Goal: Transaction & Acquisition: Purchase product/service

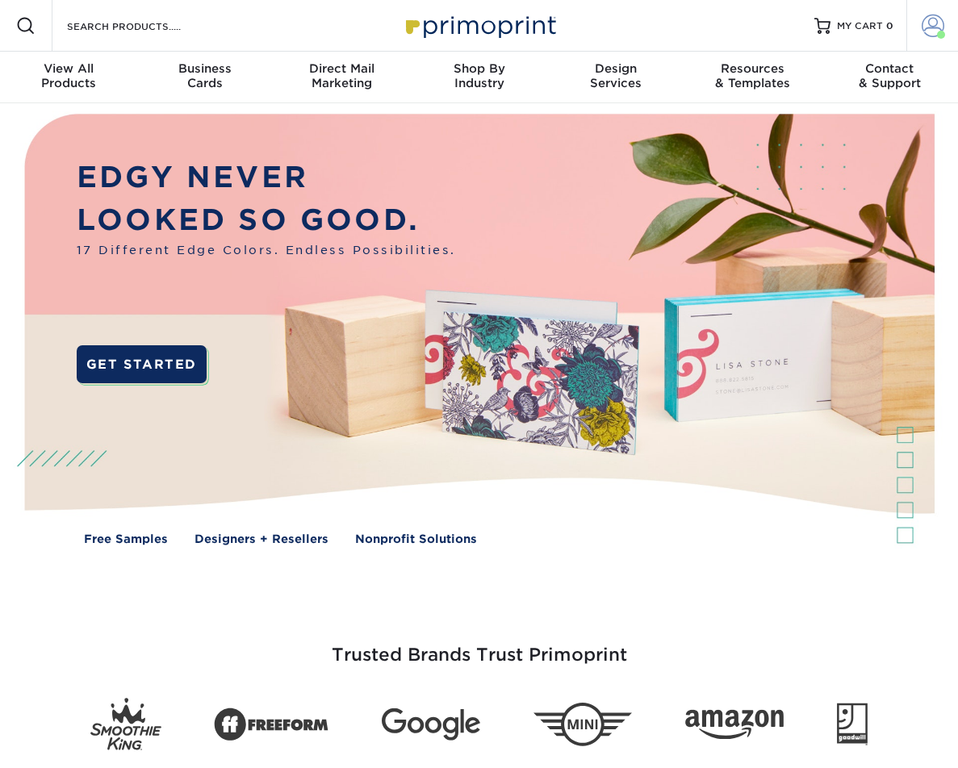
click at [919, 25] on link "Account" at bounding box center [932, 26] width 52 height 52
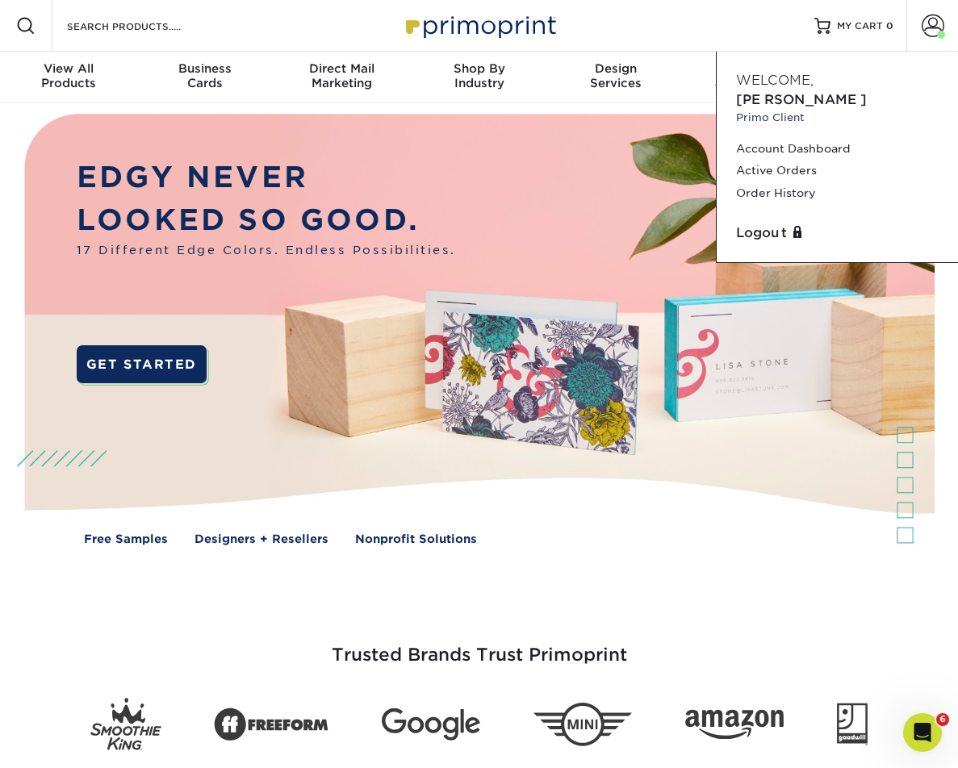
click at [2, 23] on div at bounding box center [26, 26] width 52 height 52
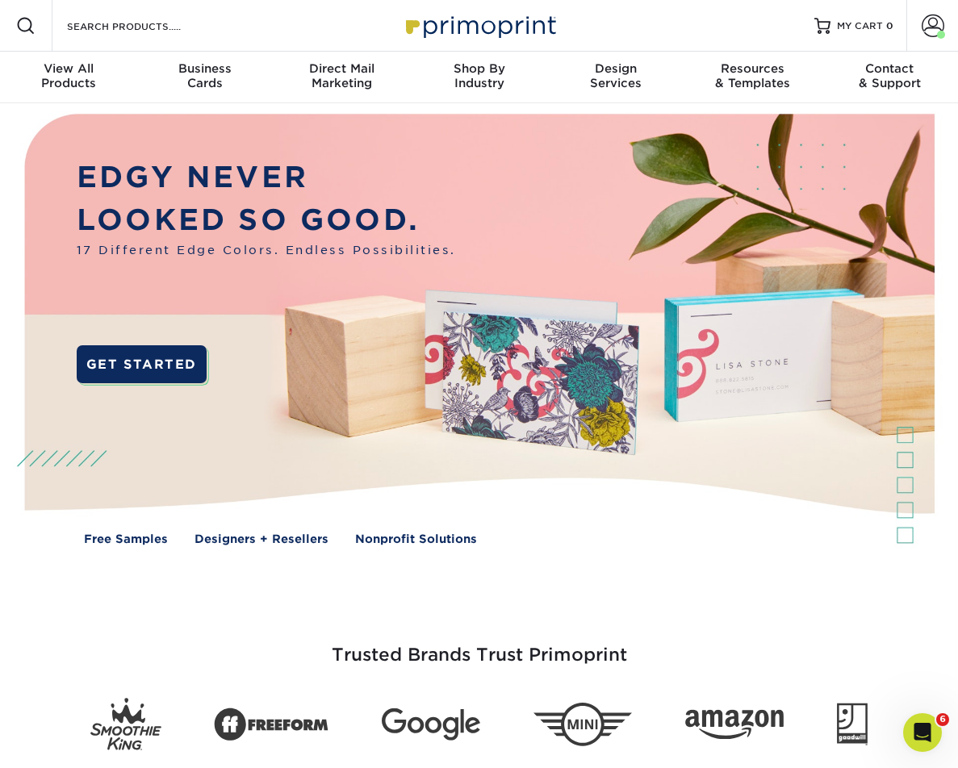
click at [31, 23] on span at bounding box center [25, 25] width 19 height 19
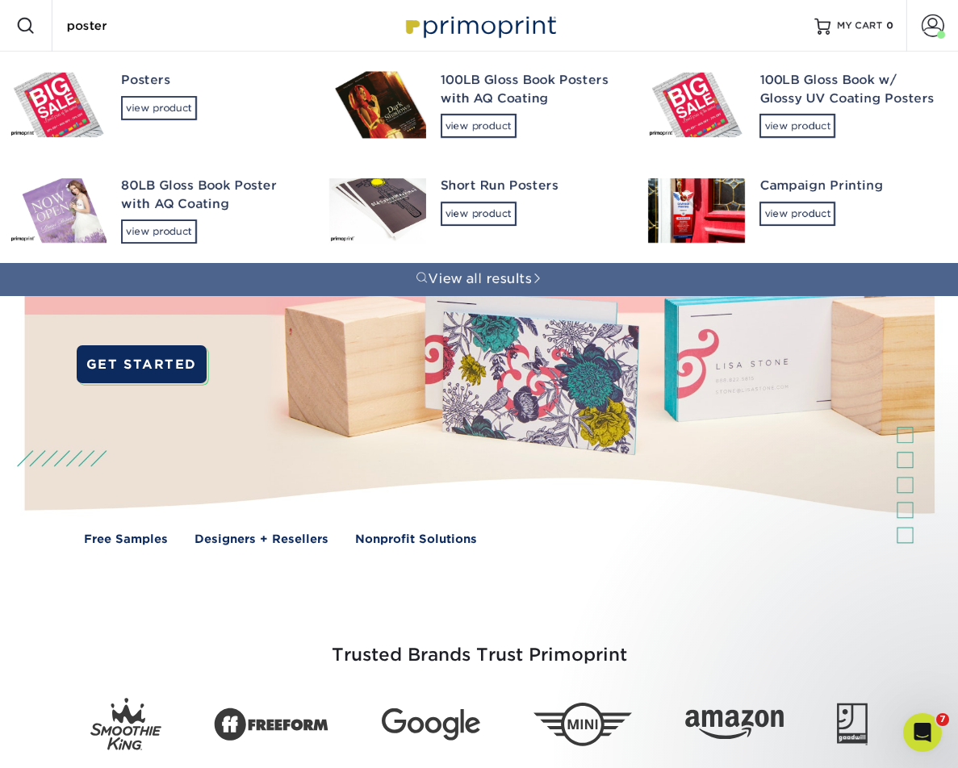
type input "poster"
click at [84, 98] on img at bounding box center [58, 105] width 97 height 65
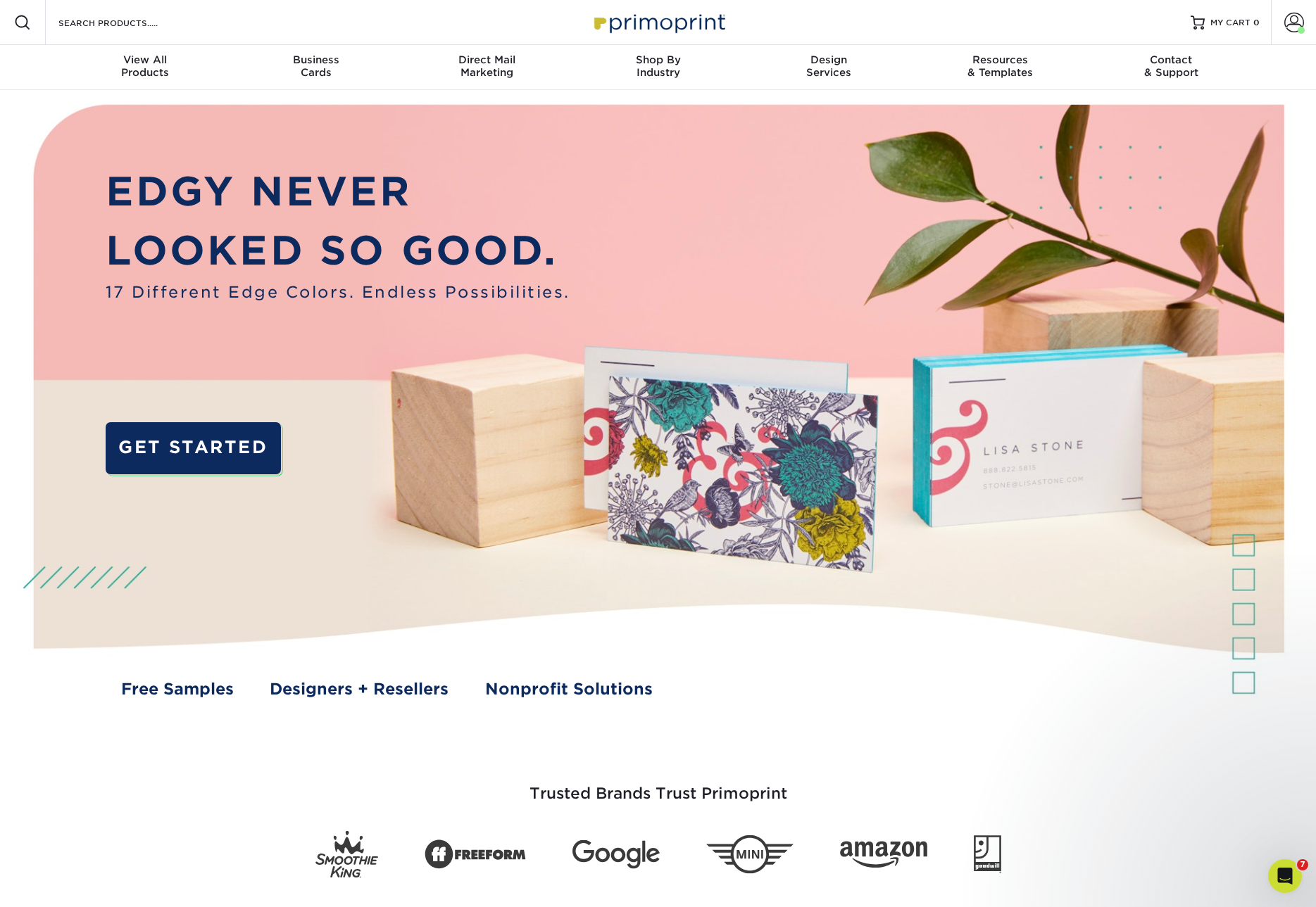
click at [160, 31] on div "Search Products" at bounding box center [119, 23] width 148 height 45
click at [196, 21] on div "Resources Menu Search Products Account Welcome, Ashley Primo Client Account Das…" at bounding box center [658, 23] width 1316 height 45
drag, startPoint x: 30, startPoint y: 24, endPoint x: 251, endPoint y: 44, distance: 221.9
click at [29, 24] on span at bounding box center [22, 22] width 17 height 17
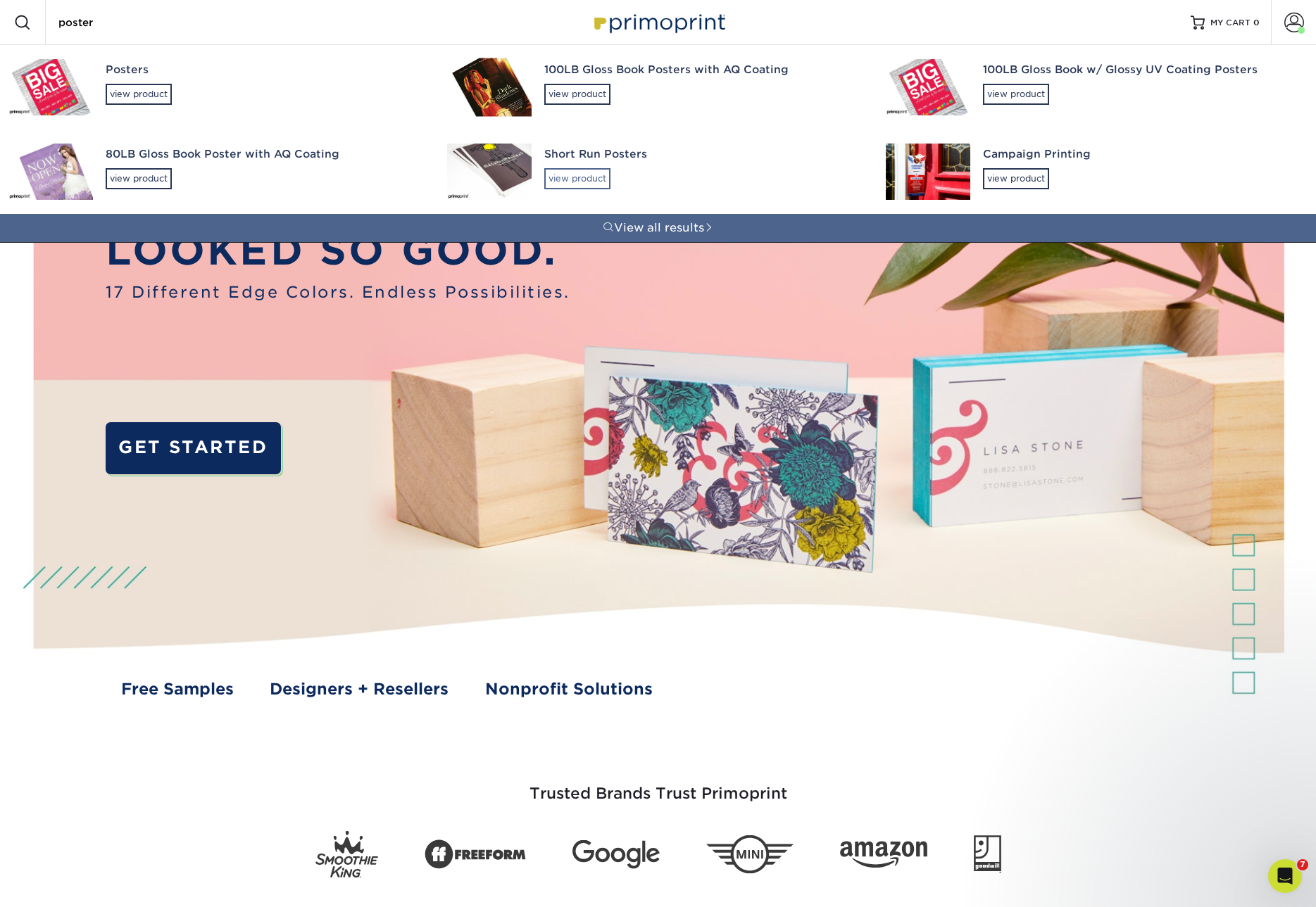
type input "poster"
click at [580, 183] on div "view product" at bounding box center [577, 179] width 66 height 21
click at [77, 17] on input "poster" at bounding box center [125, 22] width 137 height 17
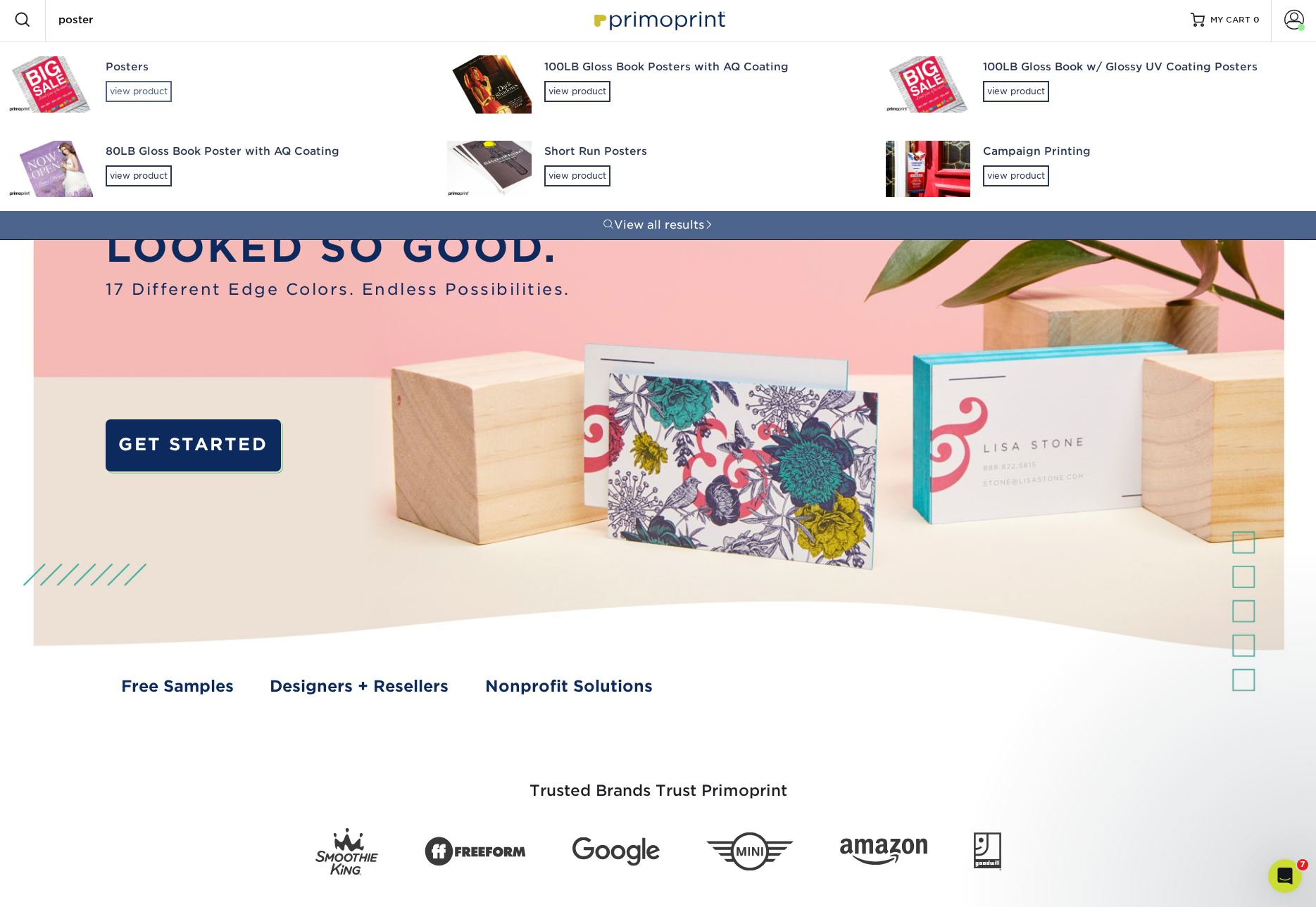
click at [140, 85] on div "view product" at bounding box center [139, 92] width 66 height 21
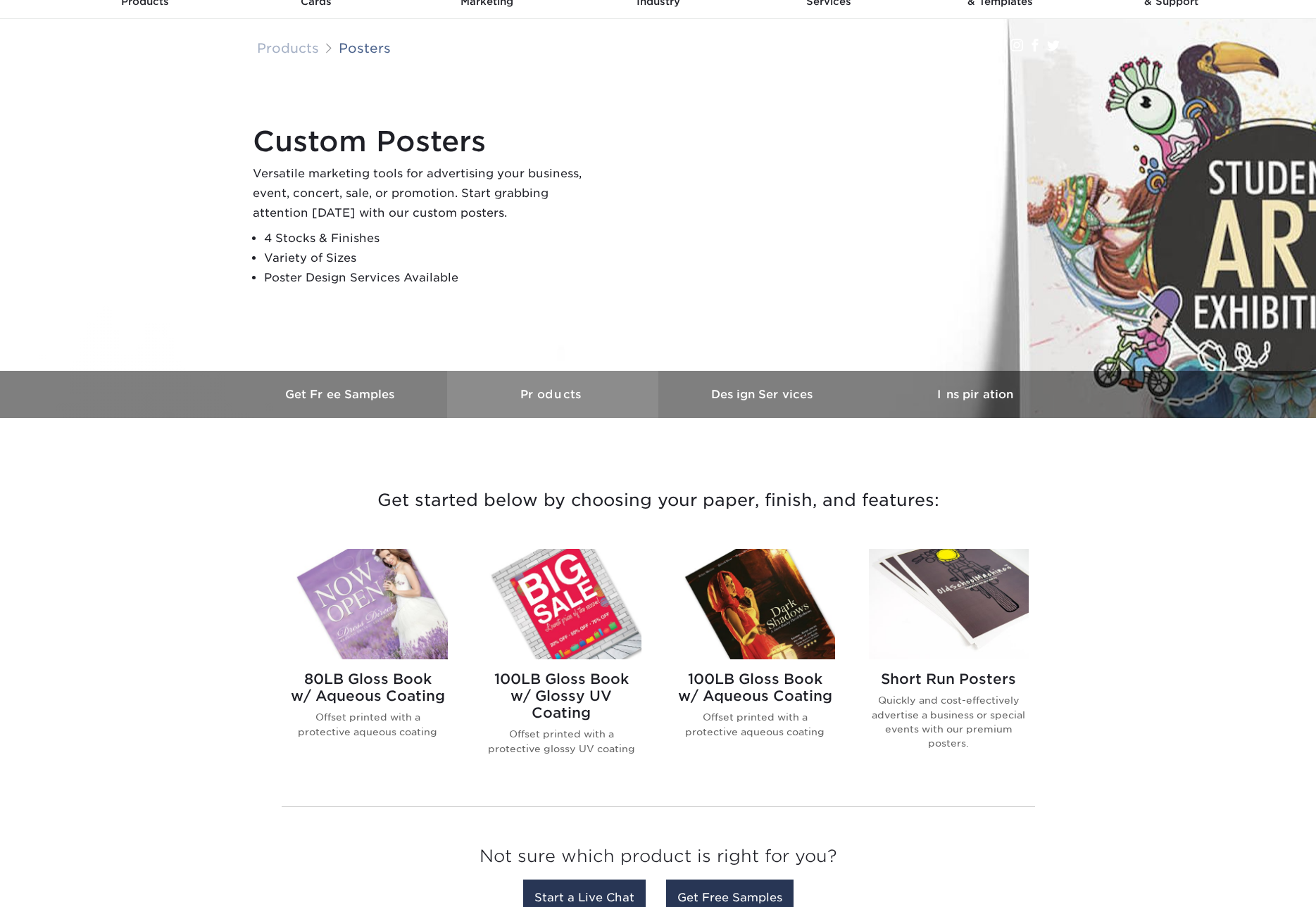
scroll to position [141, 0]
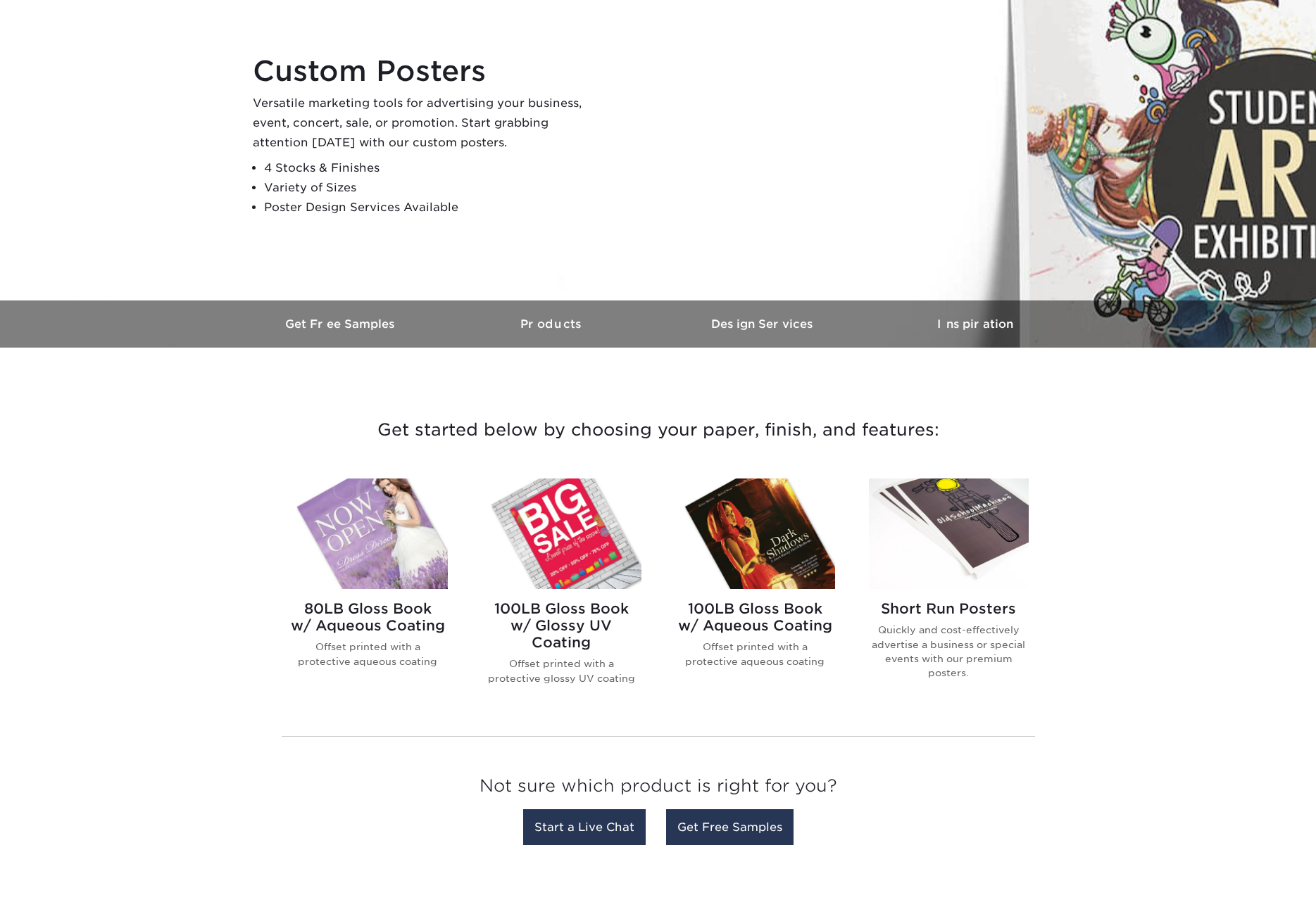
click at [369, 553] on img at bounding box center [367, 534] width 160 height 111
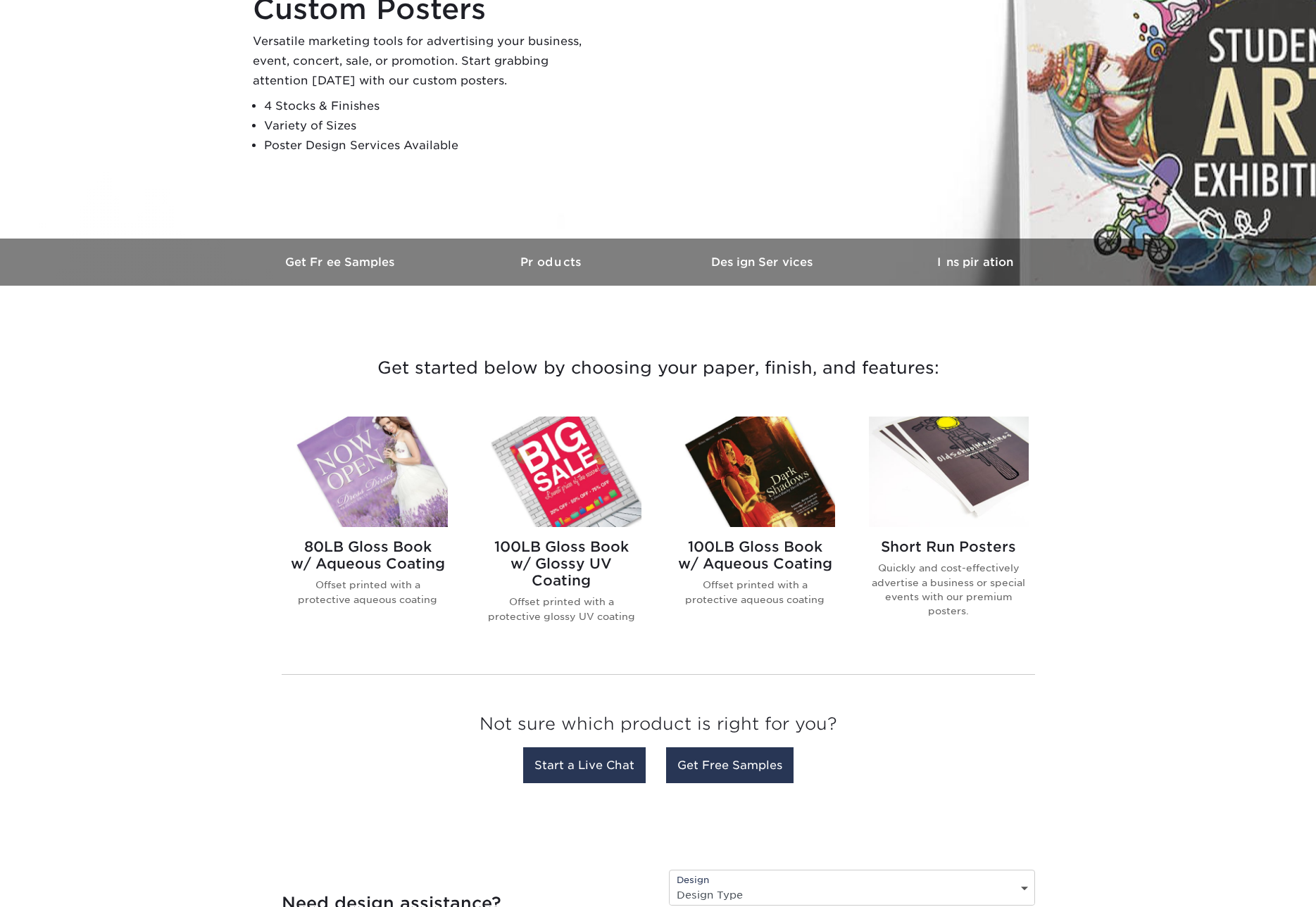
scroll to position [226, 0]
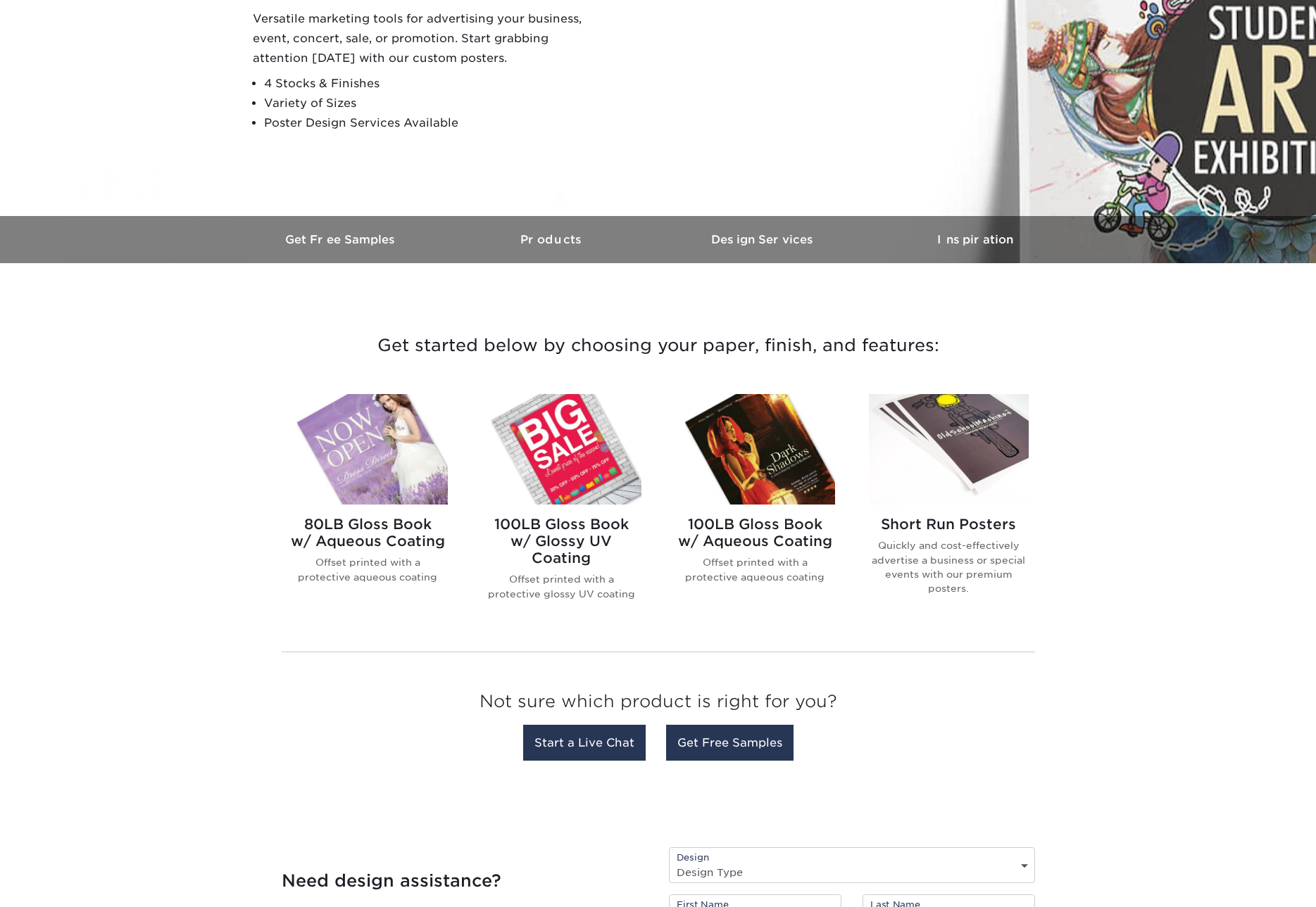
click at [963, 523] on h2 "Short Run Posters" at bounding box center [948, 524] width 160 height 17
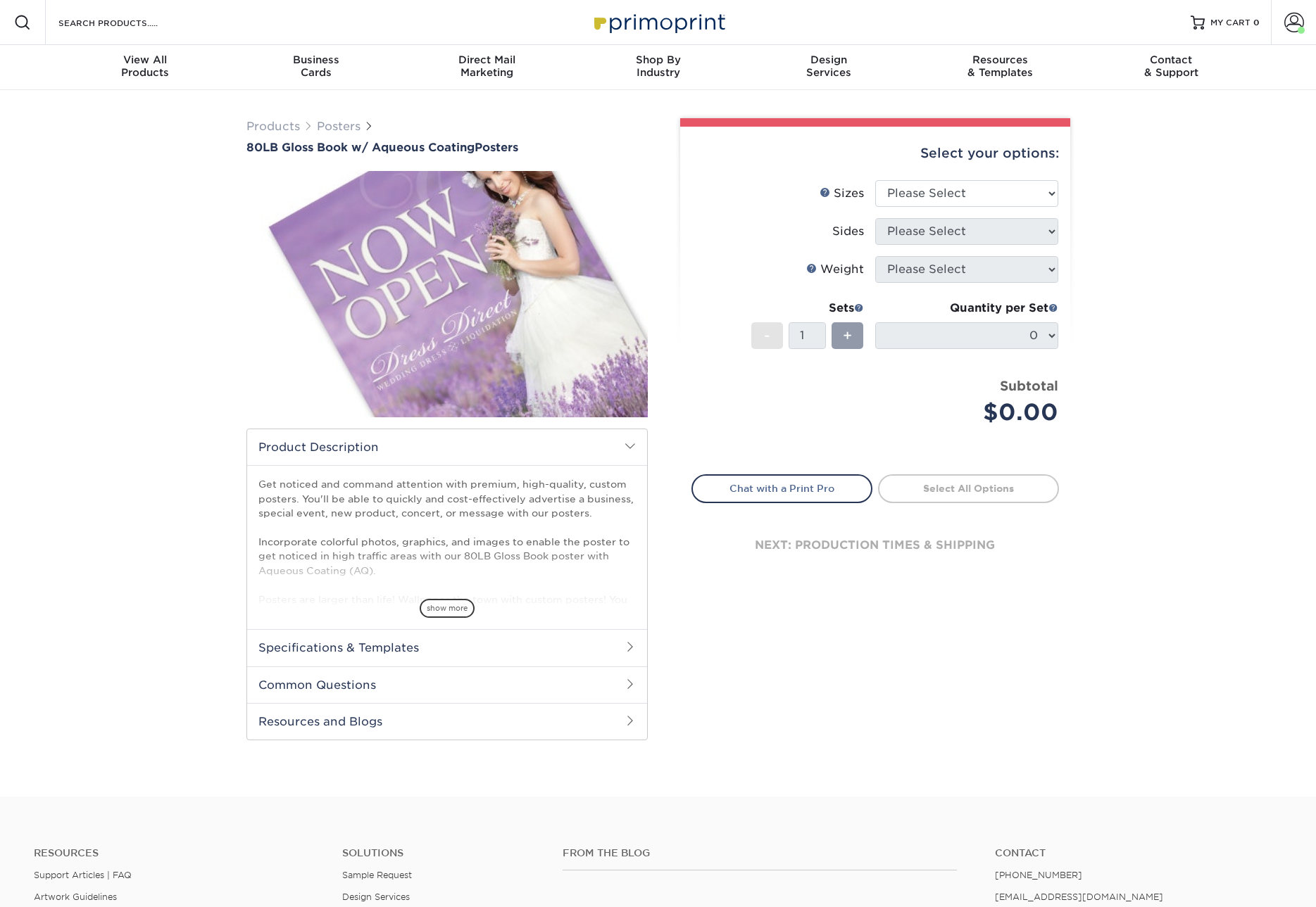
scroll to position [30, 0]
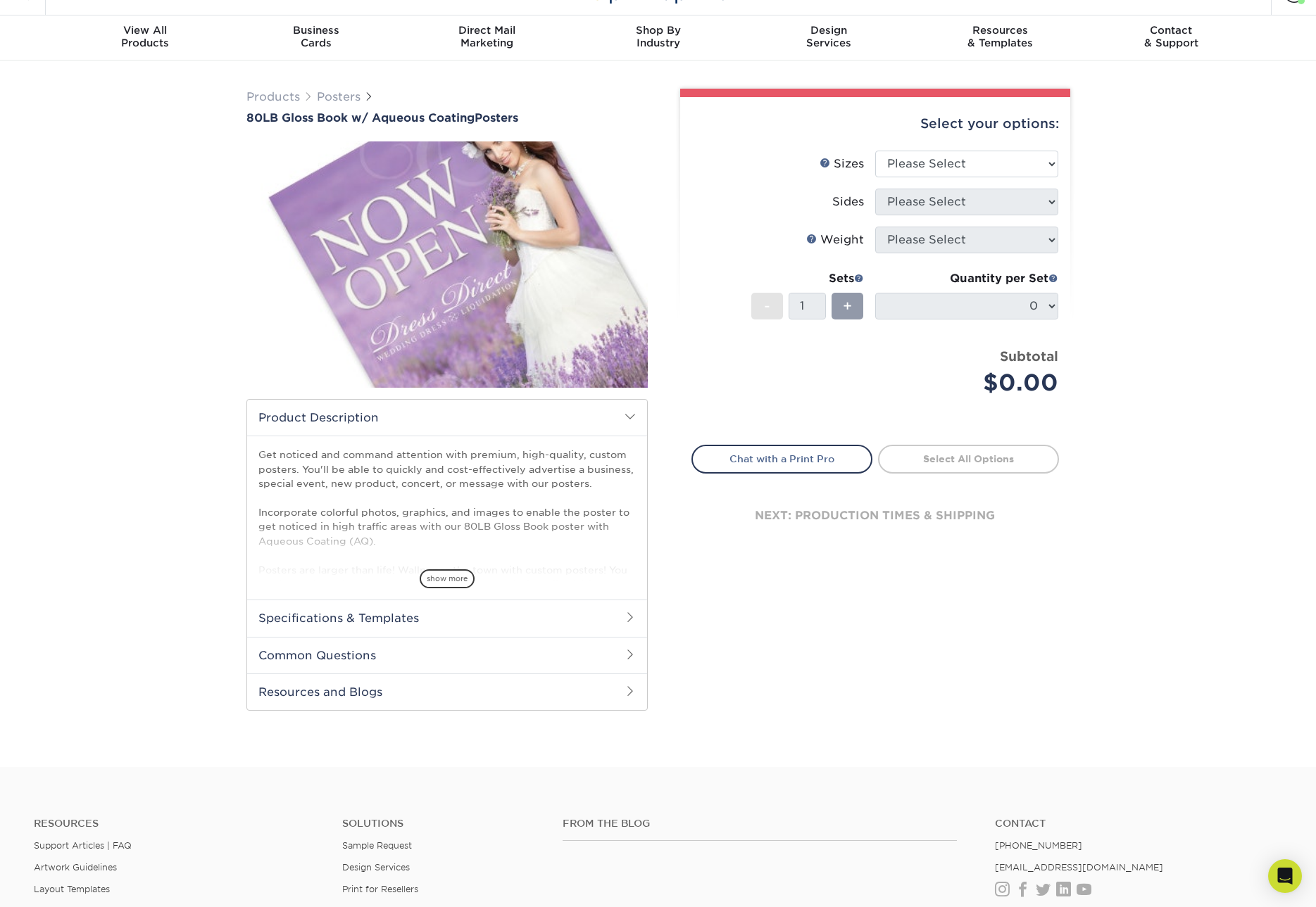
click at [930, 147] on div "Select your options:" at bounding box center [875, 123] width 367 height 53
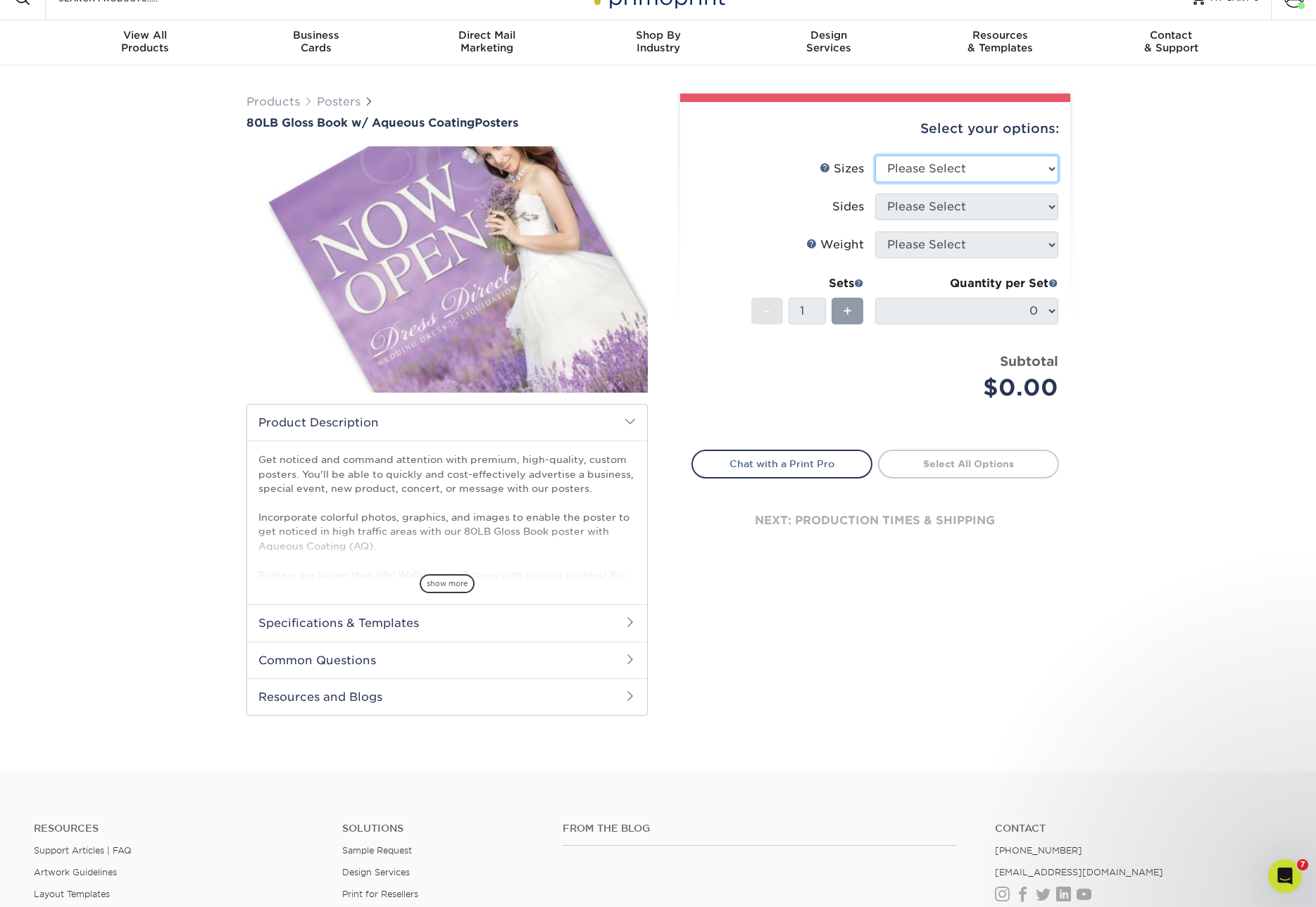
scroll to position [0, 0]
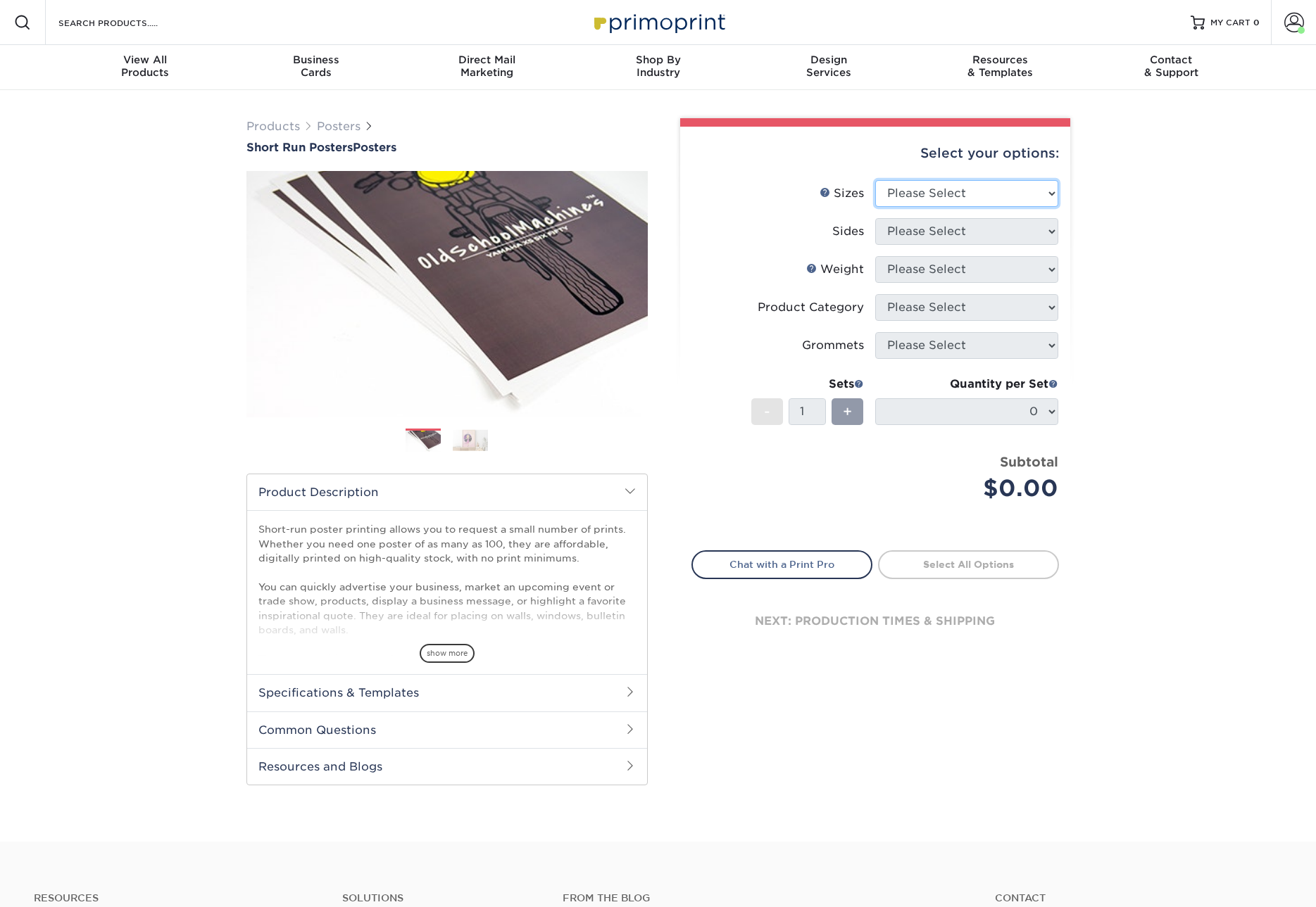
select select "12.00x18.00"
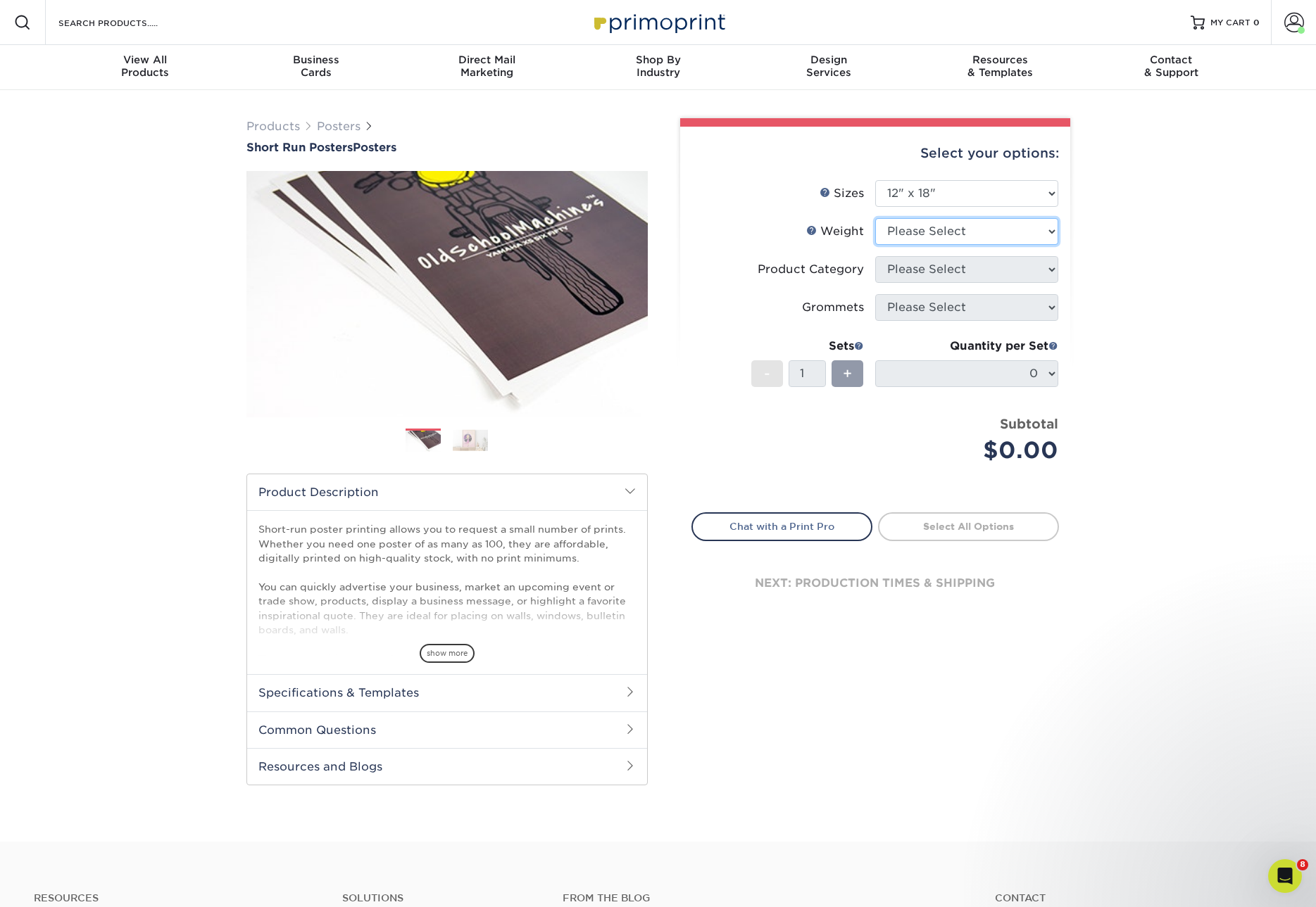
select select "12PTC2S"
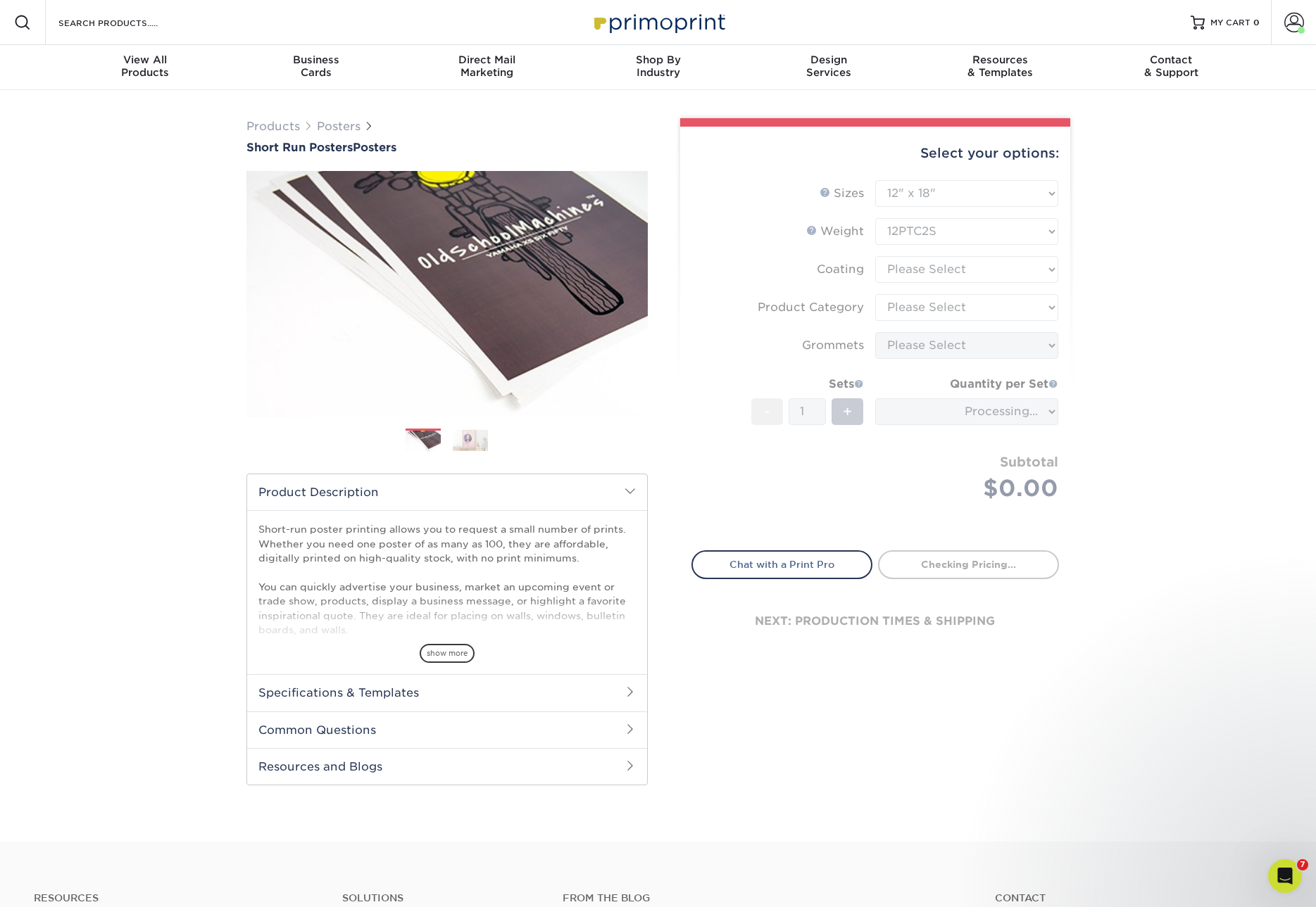
click at [948, 234] on form "Sizes Help Sizes Please Select 12" x 12" 12" x 15" 12" x 17" 12" x 18" 12" x 20…" at bounding box center [875, 358] width 367 height 354
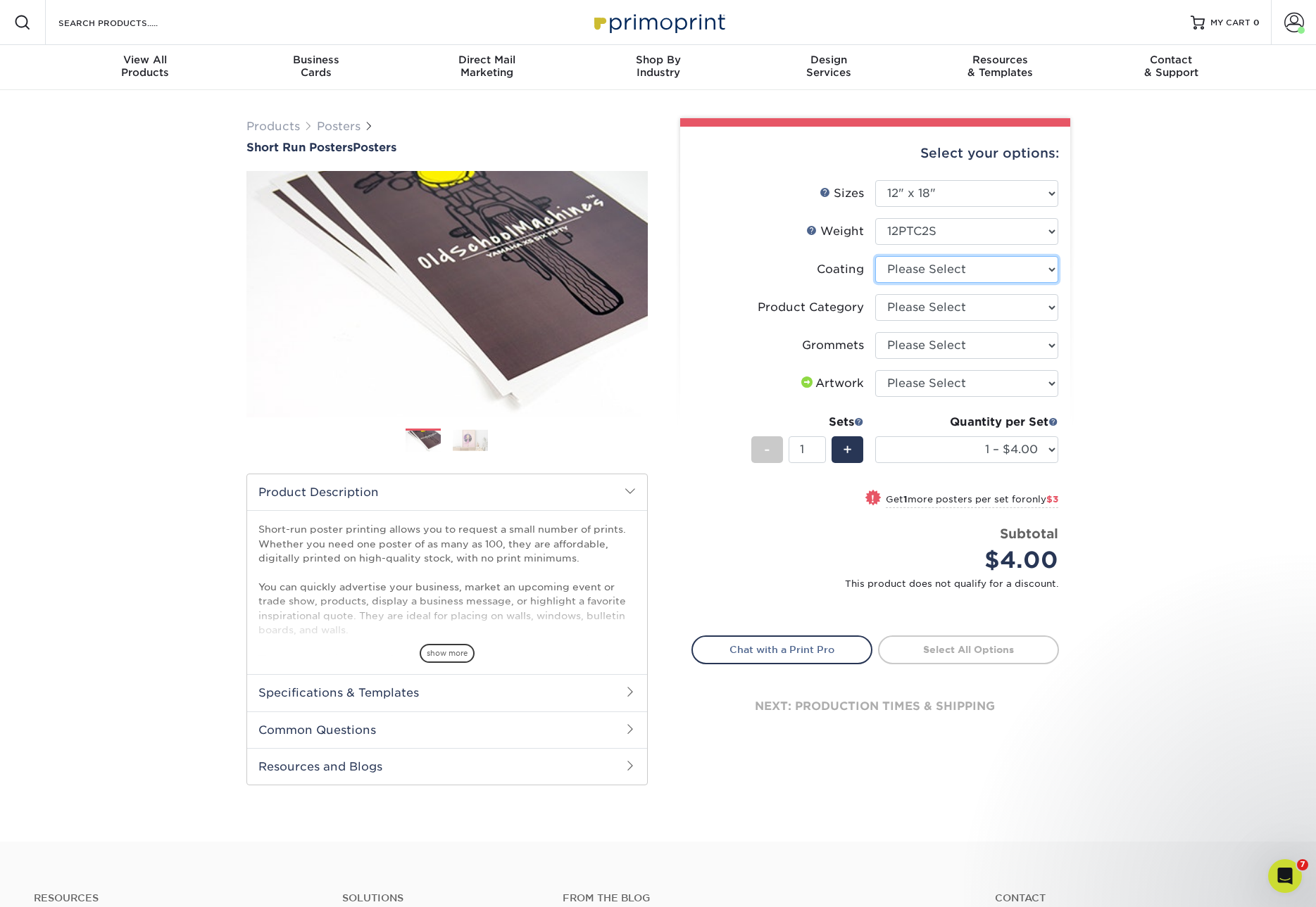
select select "3e7618de-abca-4bda-9f97-8b9129e913d8"
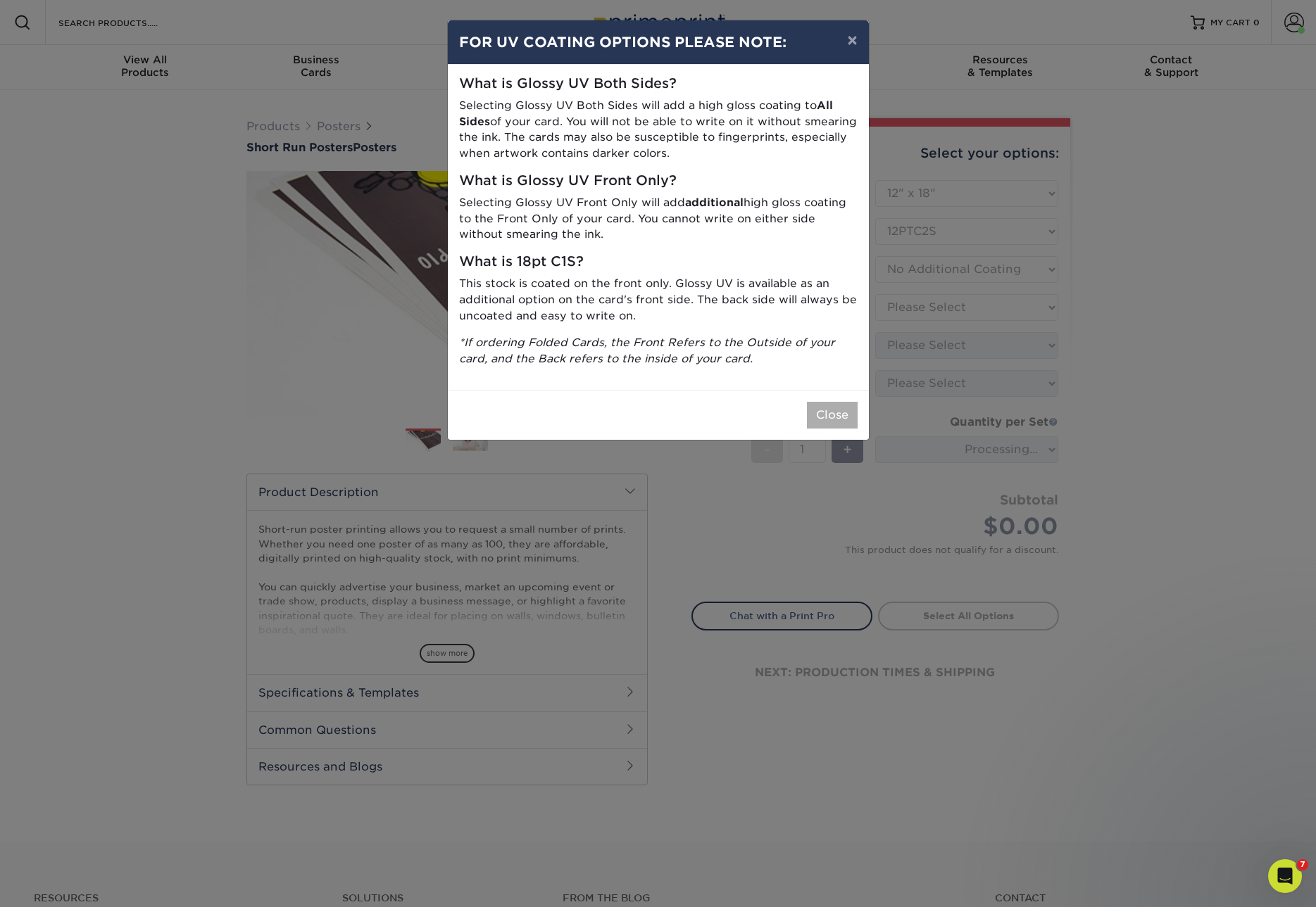
click at [832, 410] on button "Close" at bounding box center [832, 415] width 51 height 27
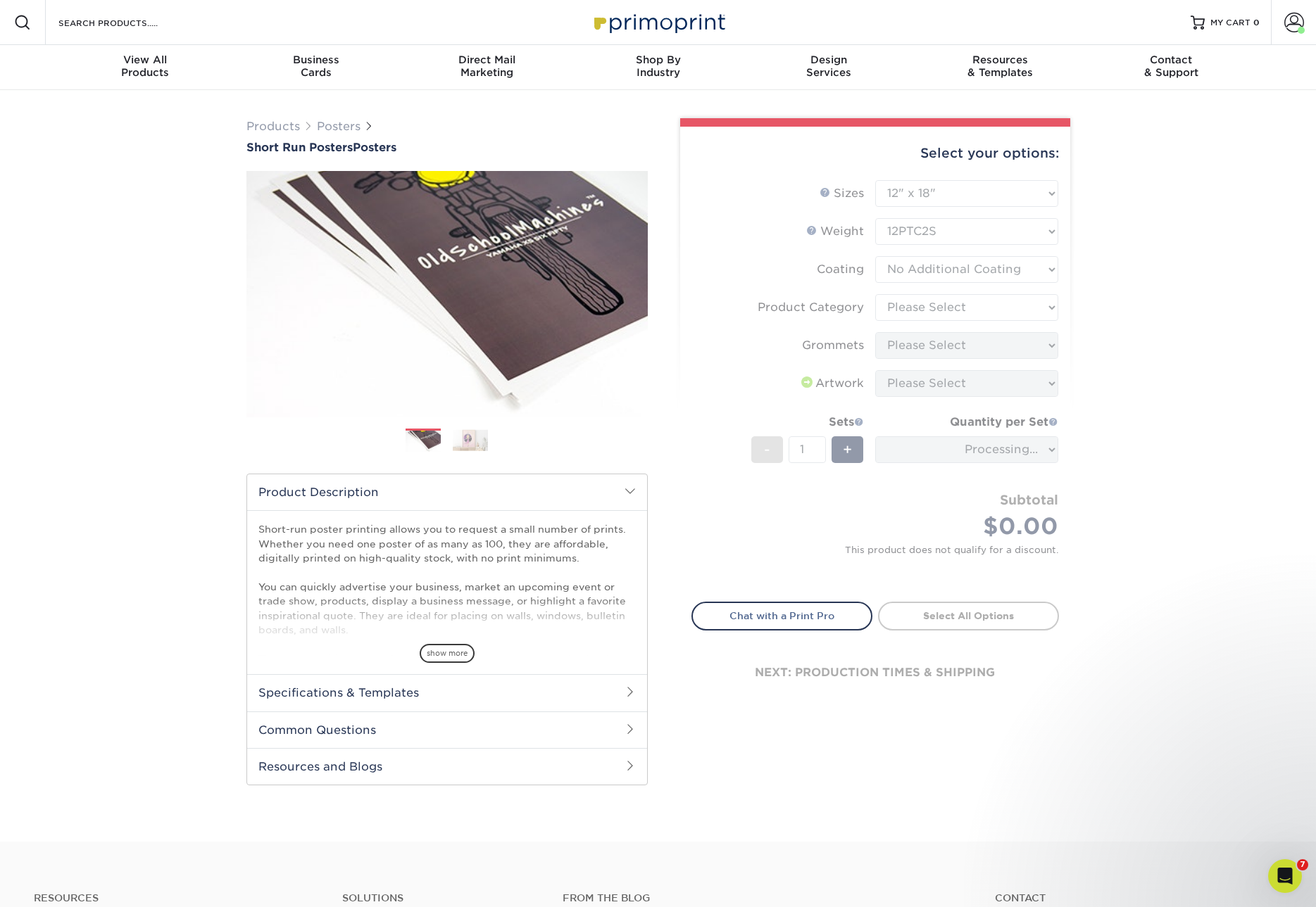
click at [951, 307] on form "Sizes Help Sizes Please Select 12" x 12" 12" x 15" 12" x 17" 12" x 18" 12" x 20…" at bounding box center [875, 383] width 367 height 406
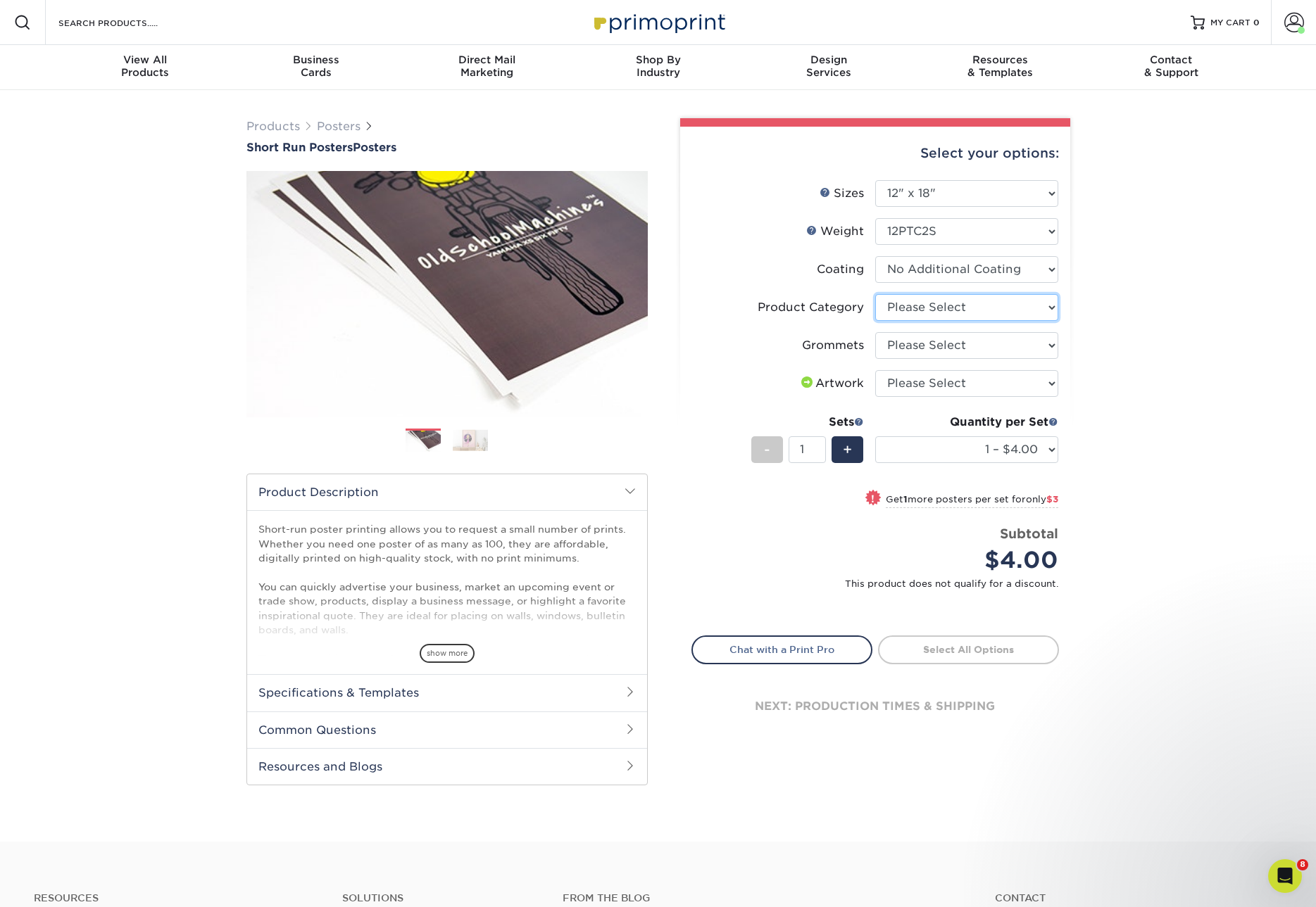
select select "fa4be506-53fb-4ae9-92ef-b1dd4b719e38"
select select "90d329df-db80-4206-b821-ff9d3f363977"
select select "upload"
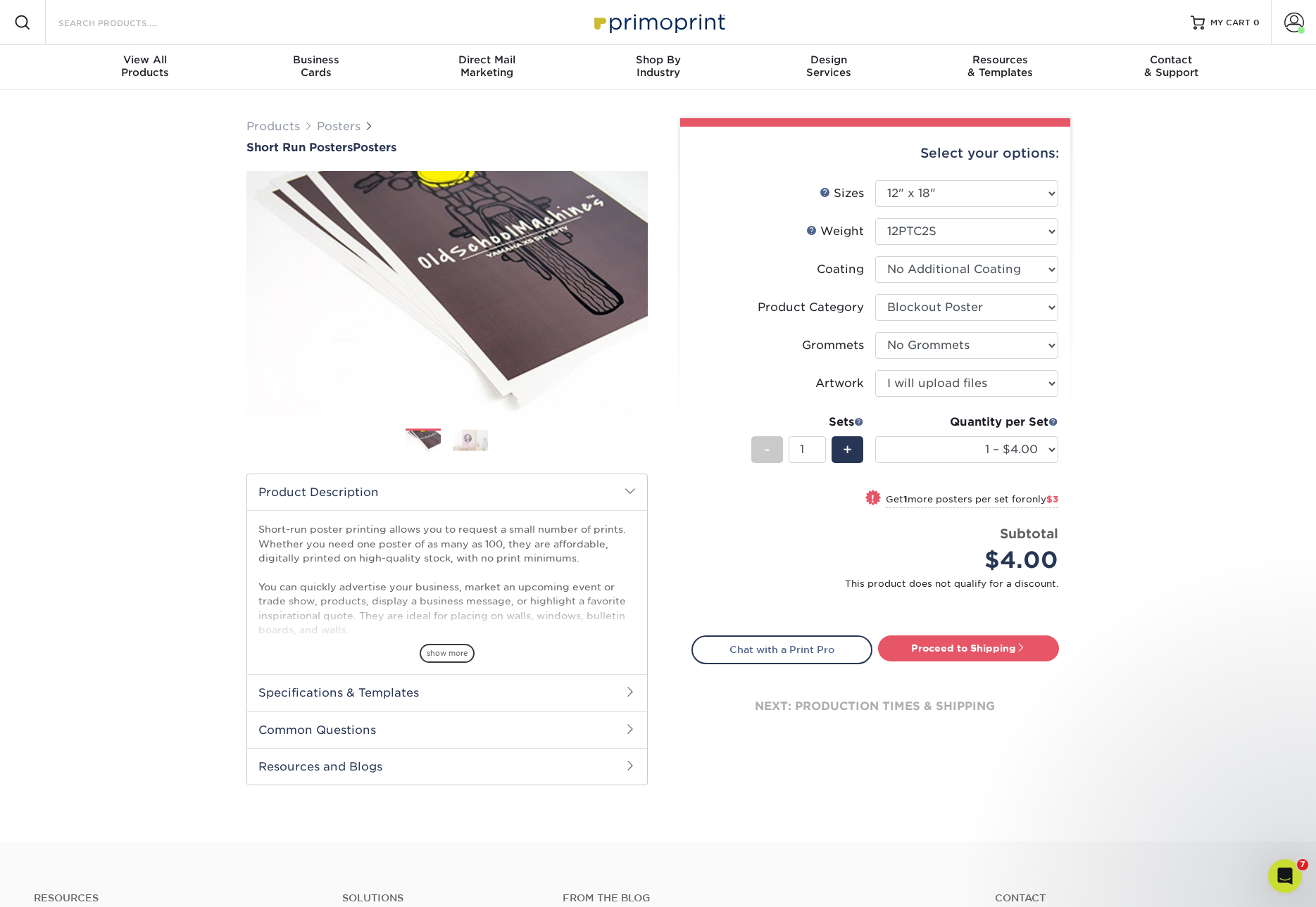
drag, startPoint x: 68, startPoint y: 24, endPoint x: 80, endPoint y: 24, distance: 12.0
click at [68, 24] on input "Search Products" at bounding box center [125, 22] width 137 height 17
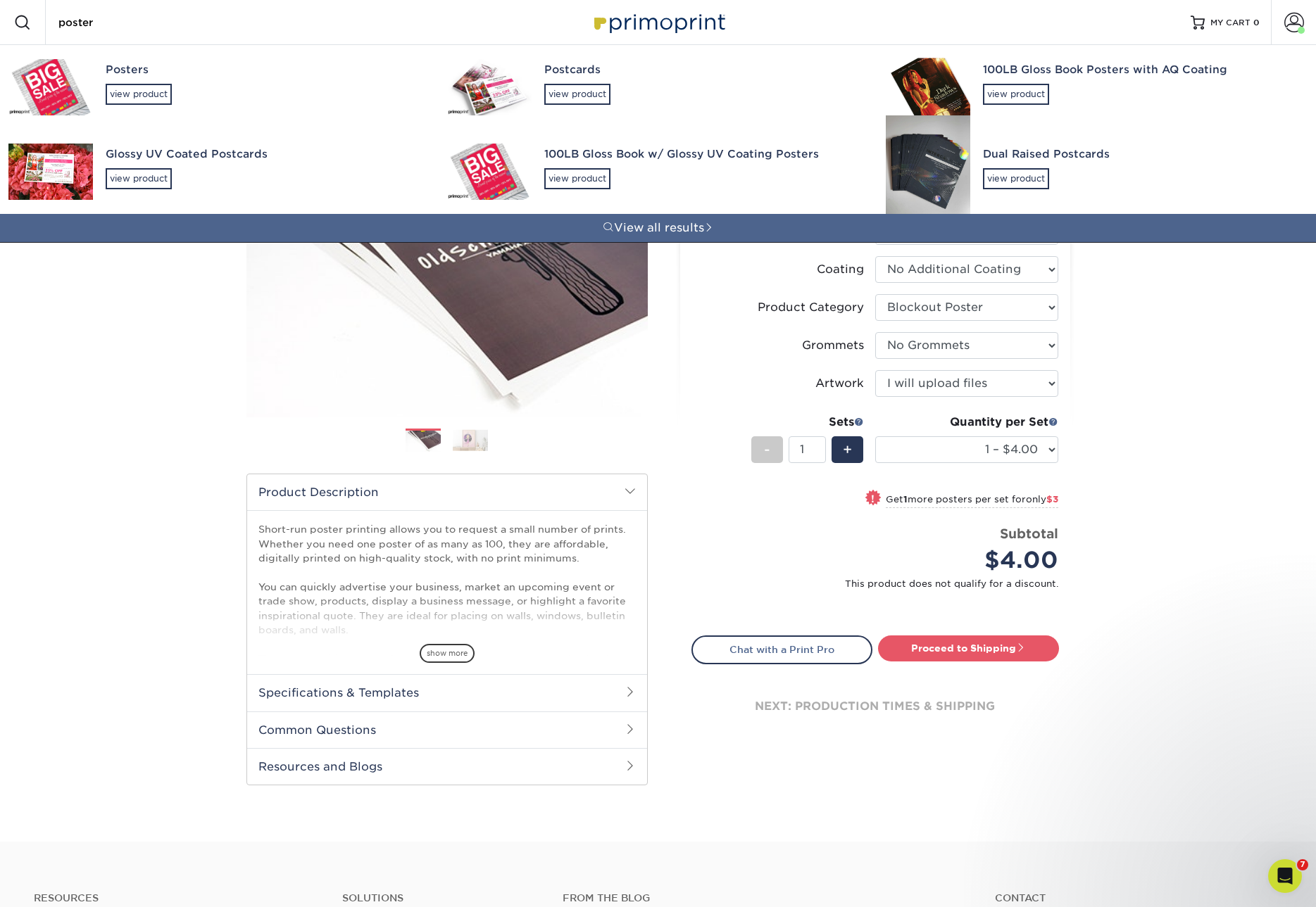
type input "poster"
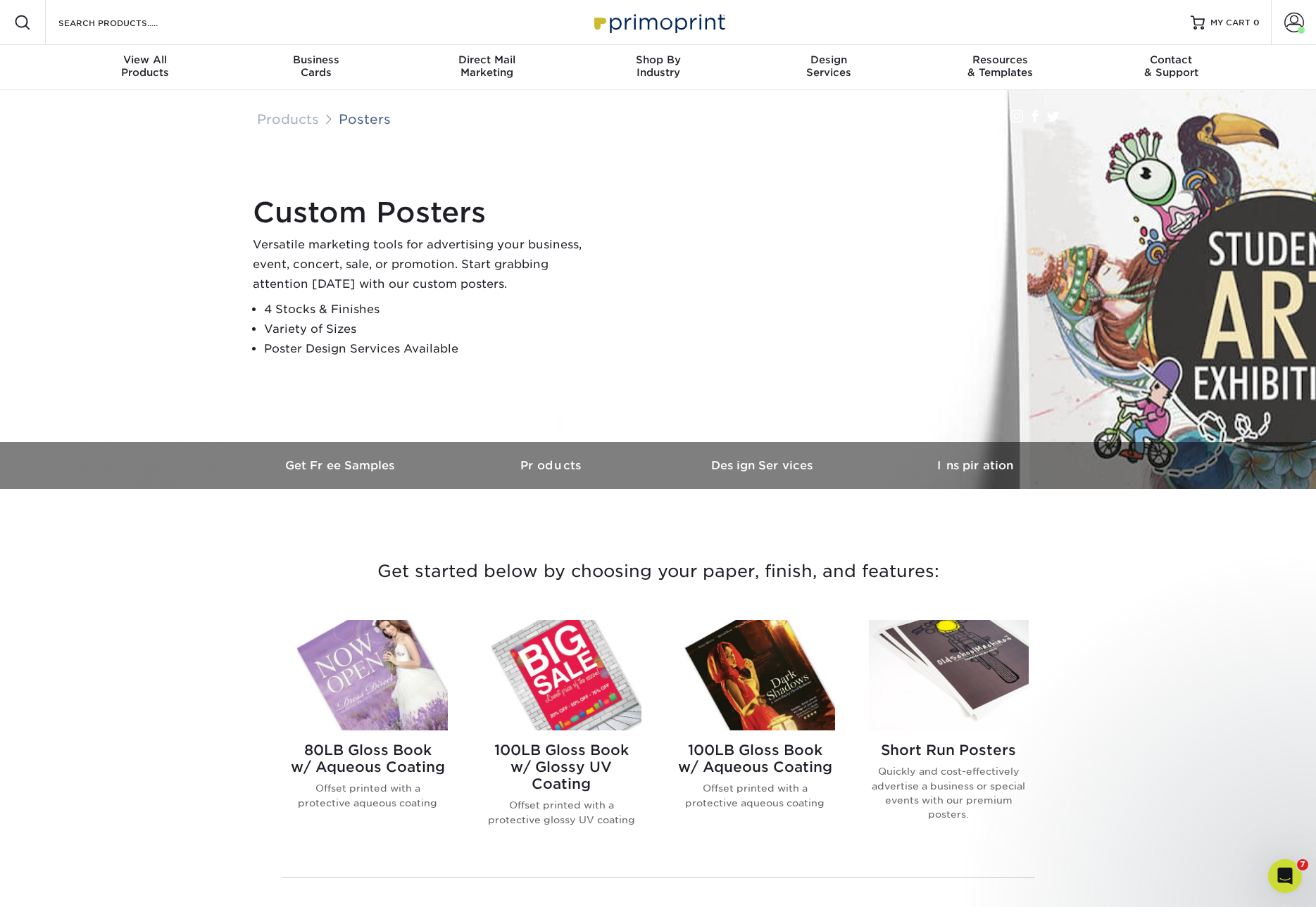
drag, startPoint x: 531, startPoint y: 754, endPoint x: 486, endPoint y: 752, distance: 45.0
click at [399, 767] on h2 "80LB Gloss Book w/ Aqueous Coating" at bounding box center [367, 759] width 160 height 34
click at [580, 688] on img at bounding box center [561, 675] width 160 height 111
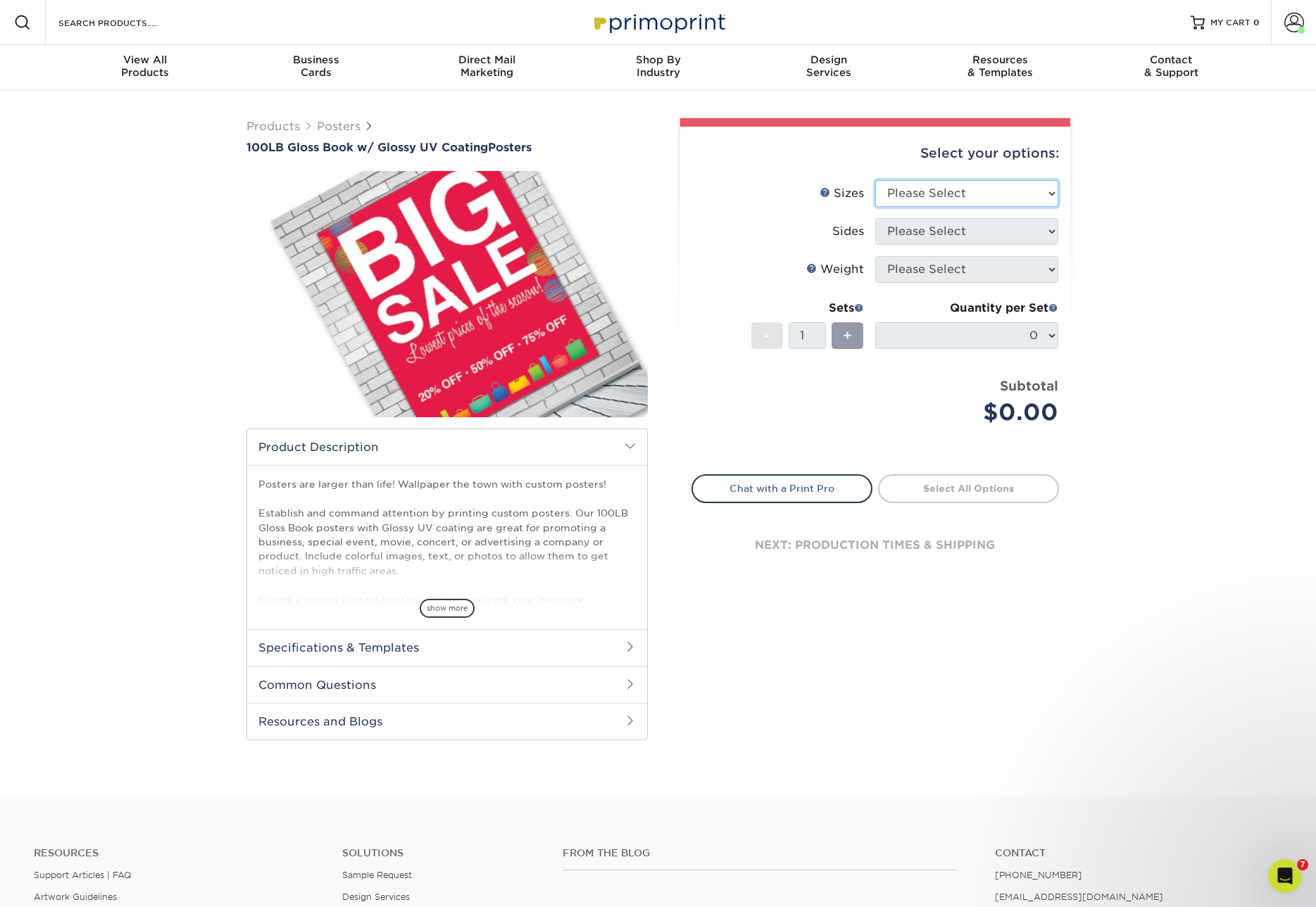
select select "12.00x18.00"
select select "32d3c223-f82c-492b-b915-ba065a00862f"
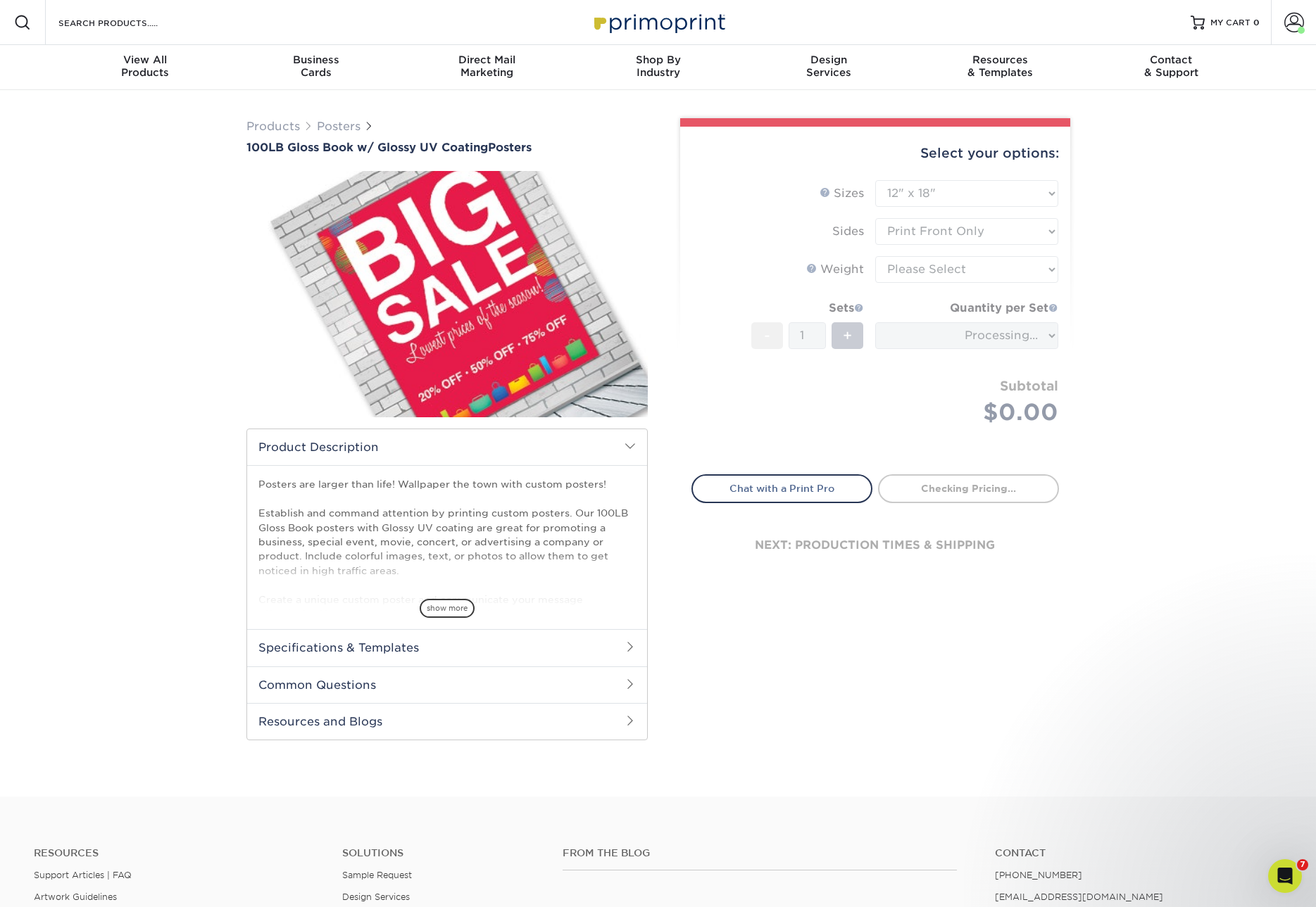
click at [982, 274] on form "Sizes Help Sizes Please Select 11.5" x 17.5" 12" x 18" 13" x 19" 18" x 24" 19" …" at bounding box center [875, 319] width 367 height 278
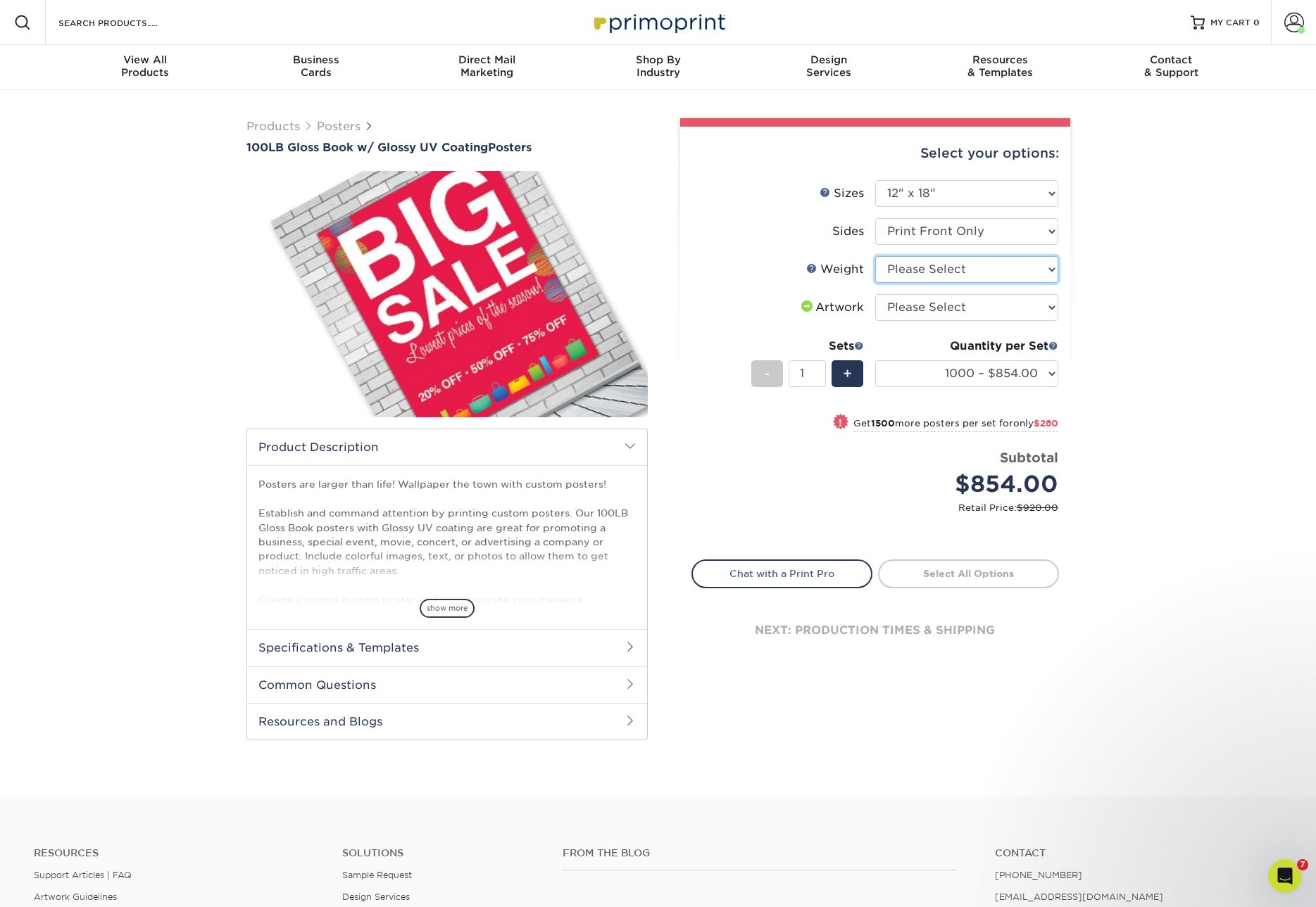
select select "100LB"
click at [952, 316] on form "Sizes Help Sizes Please Select 11.5" x 17.5" 12" x 18" 13" x 19" 18" x 24" 19" …" at bounding box center [875, 362] width 367 height 363
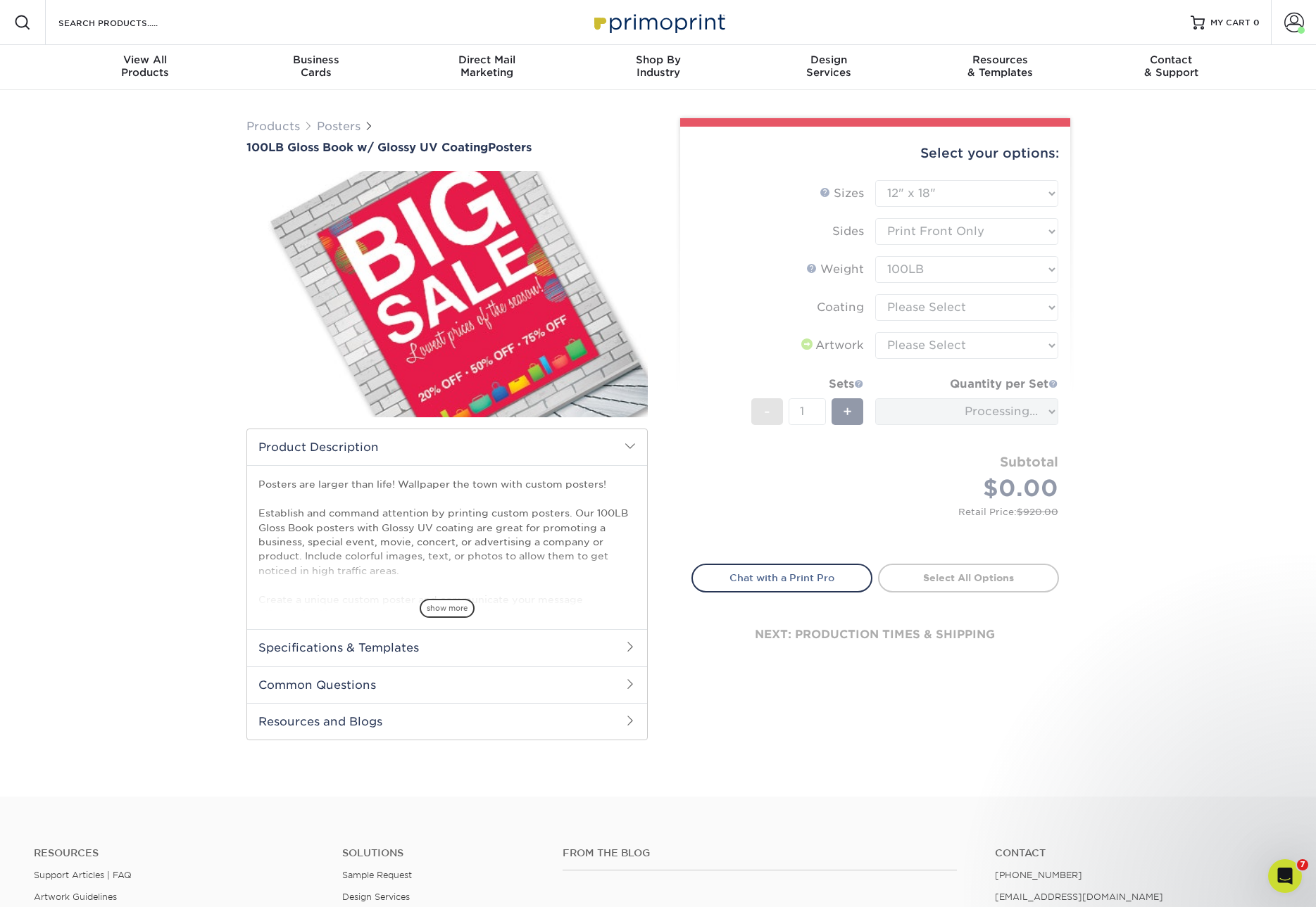
click at [978, 309] on form "Sizes Help Sizes Please Select 11.5" x 17.5" 12" x 18" 13" x 19" 18" x 24" 19" …" at bounding box center [875, 364] width 367 height 367
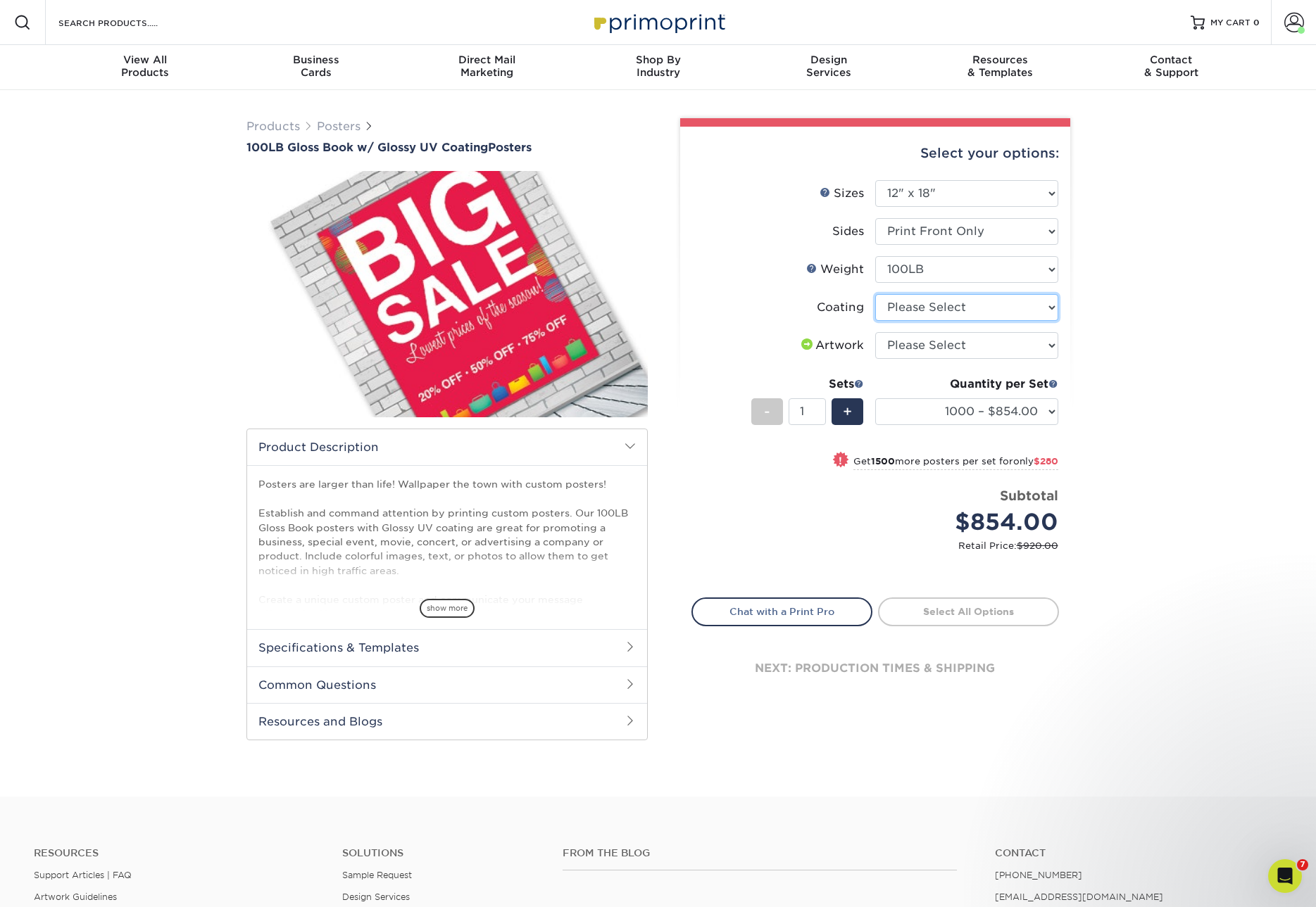
select select "1e8116af-acfc-44b1-83dc-8181aa338834"
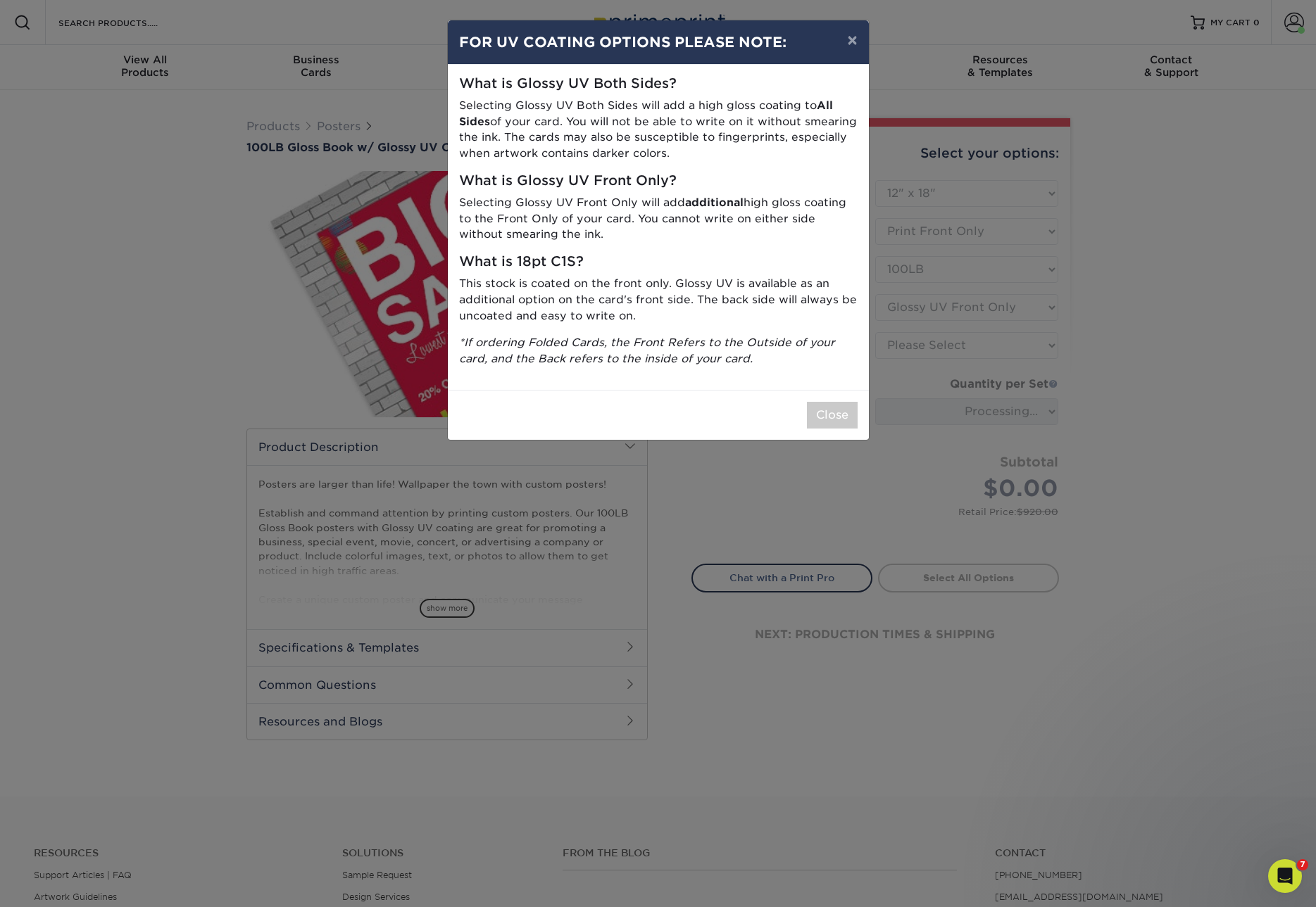
drag, startPoint x: 813, startPoint y: 418, endPoint x: 828, endPoint y: 408, distance: 18.0
click at [815, 418] on button "Close" at bounding box center [832, 415] width 51 height 27
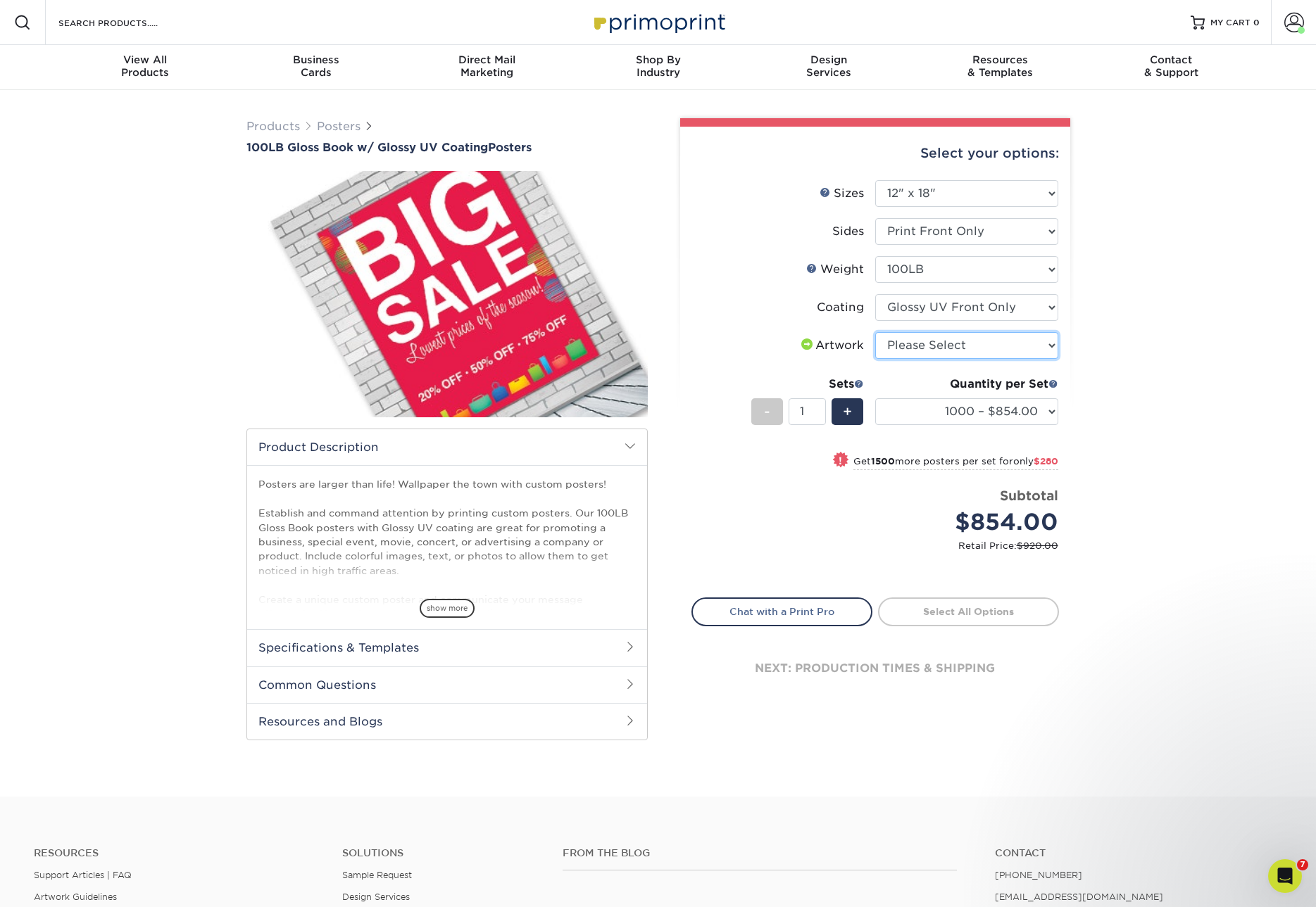
select select "upload"
click at [1000, 614] on link "Proceed to Shipping" at bounding box center [967, 610] width 181 height 25
type input "Set 1"
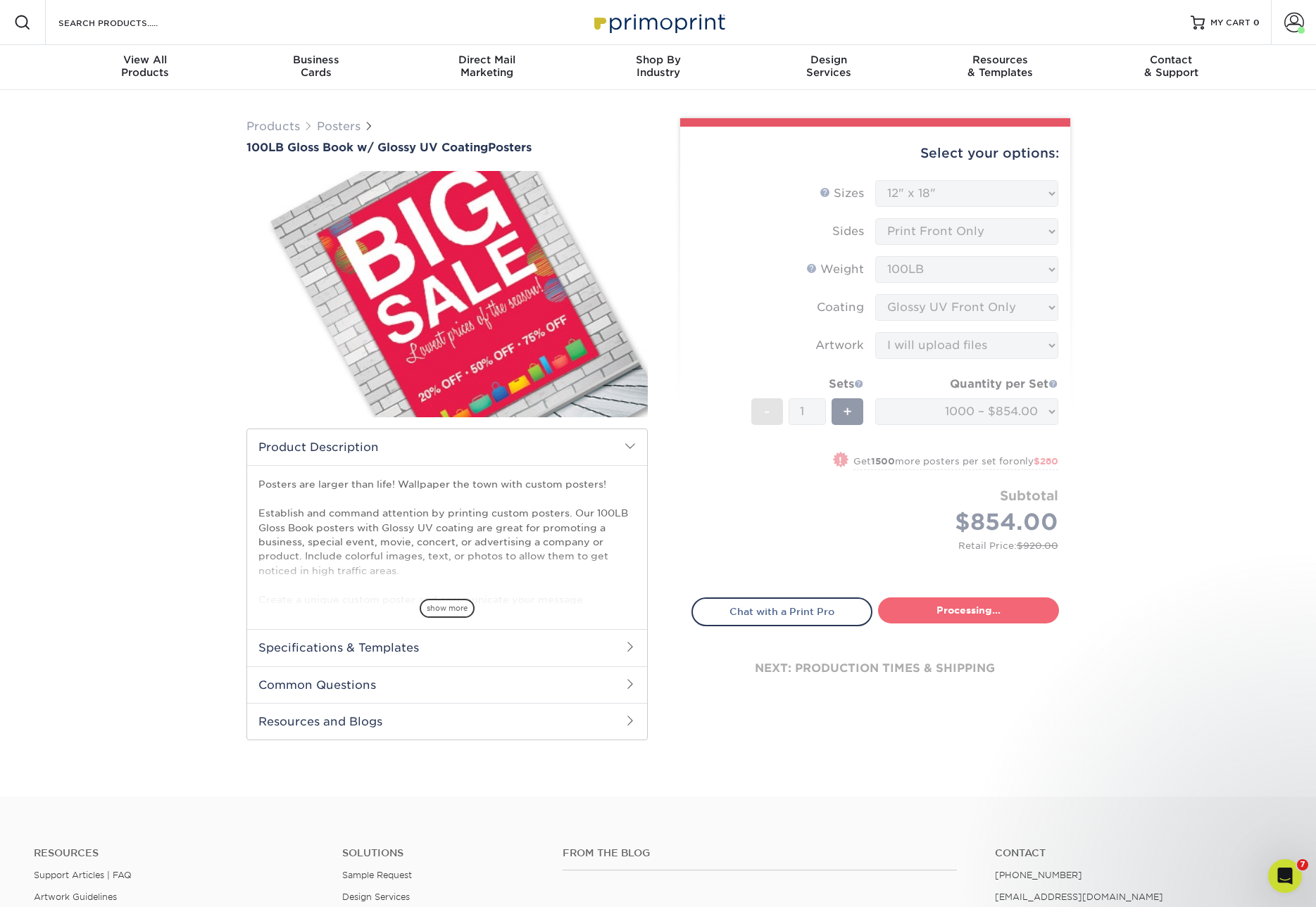
select select "1044f0fe-691f-42e5-bdfb-1c34f204489c"
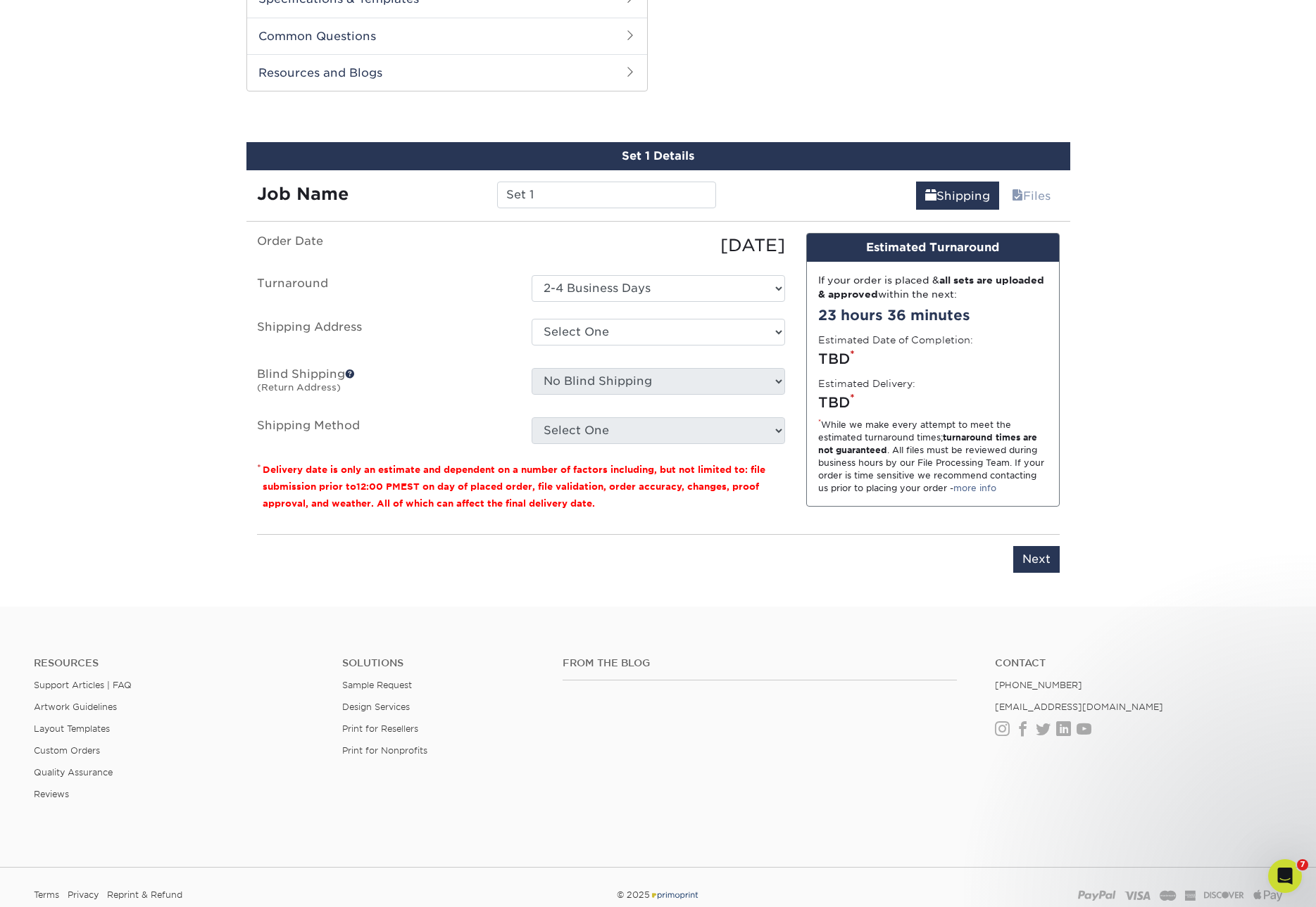
scroll to position [671, 0]
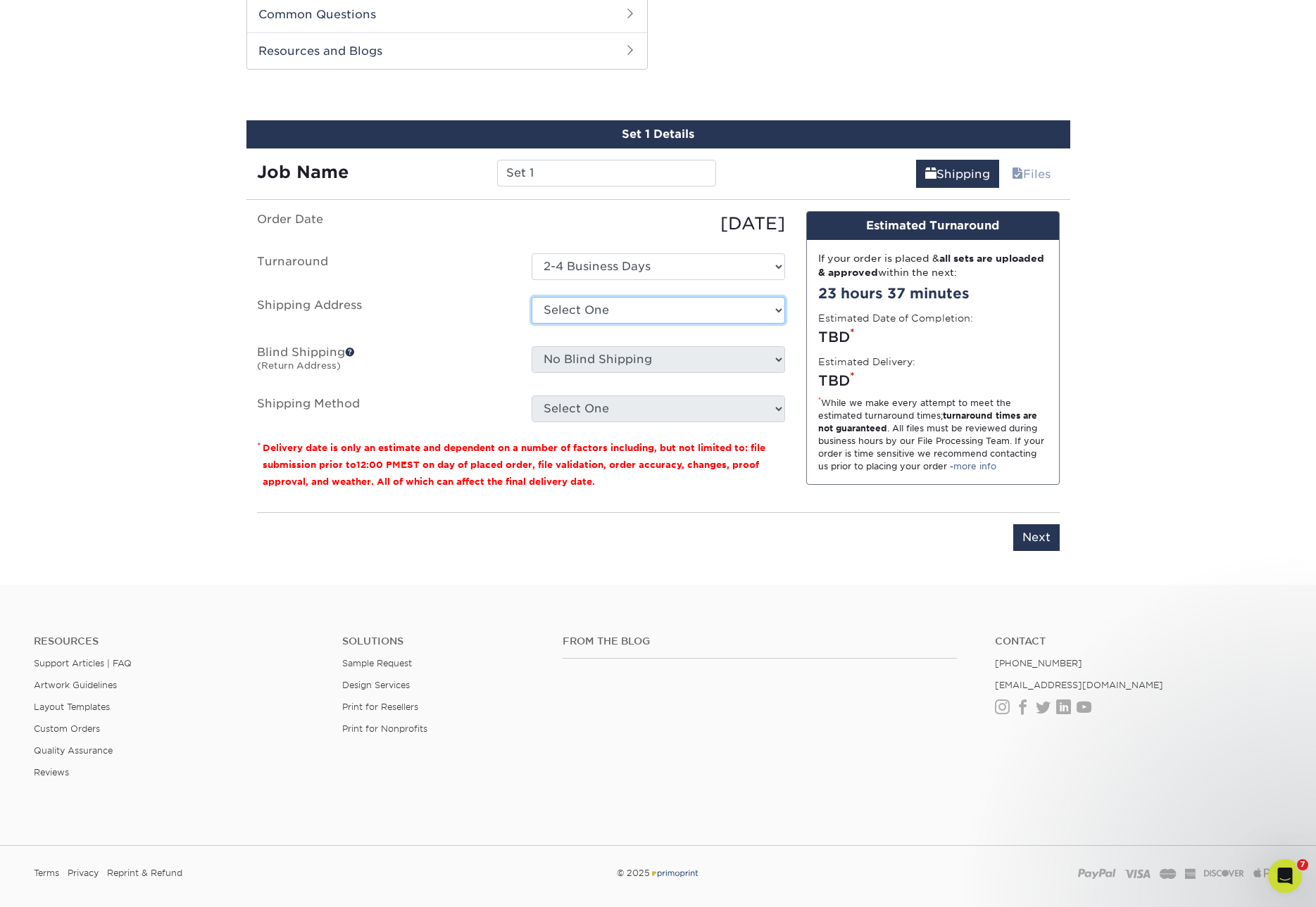
select select "61229"
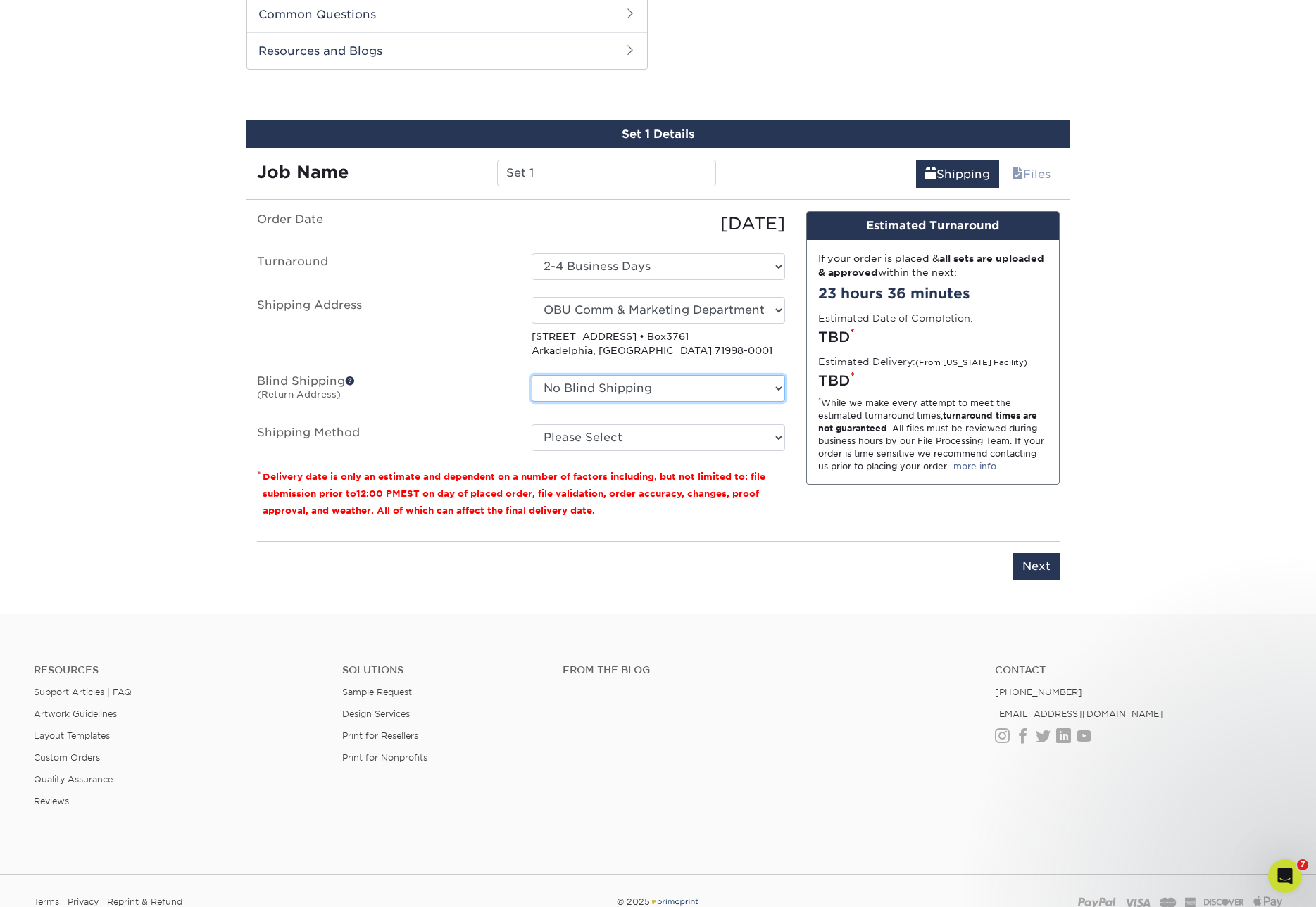
select select "61229"
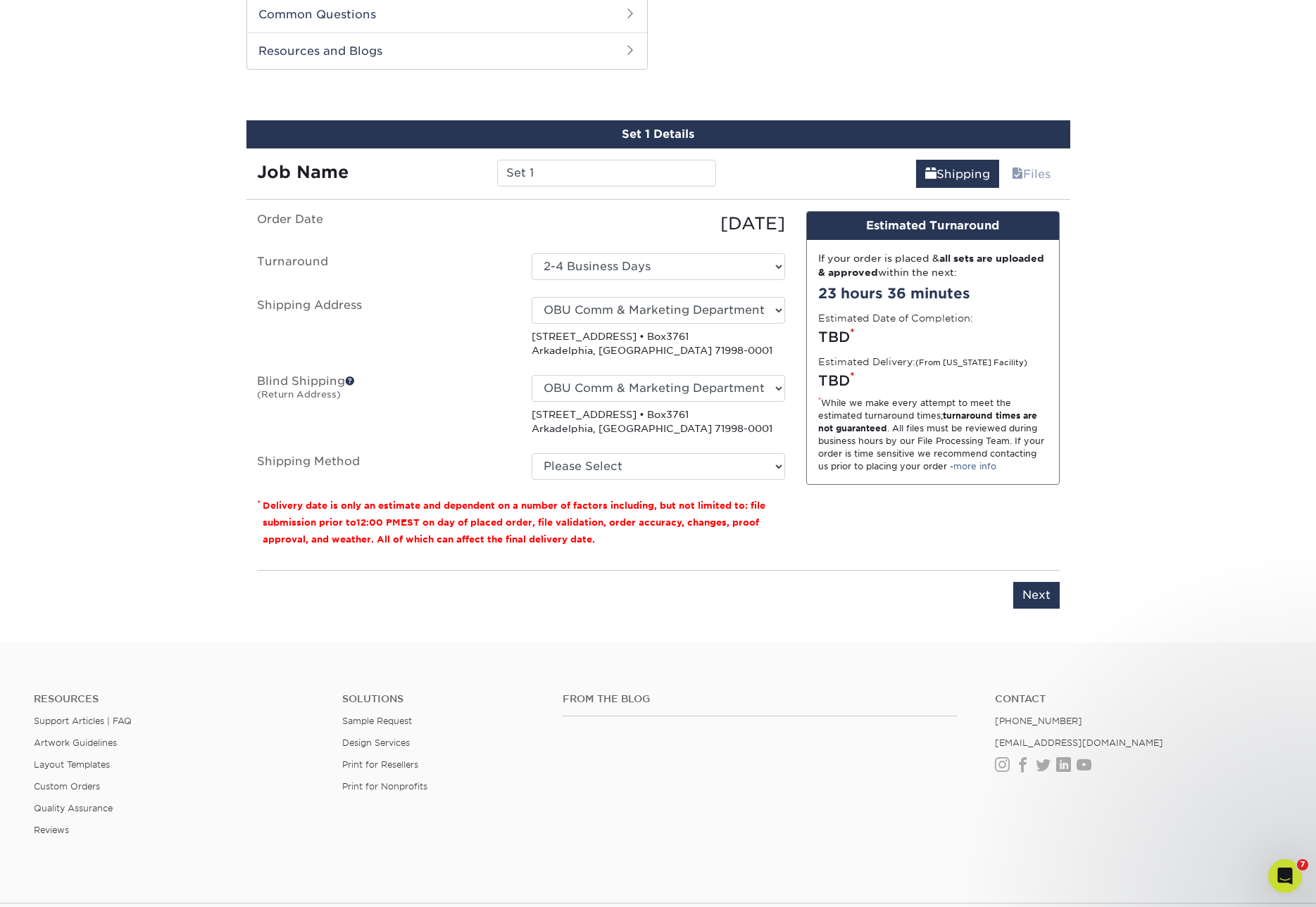
click at [658, 433] on p "[STREET_ADDRESS] • Box3761 Arkadelphia, AR 71998-0001" at bounding box center [658, 421] width 254 height 29
select select "01"
click at [153, 377] on div "Products Posters 100LB Gloss Book w/ Glossy UV Coating Posters We /" at bounding box center [658, 31] width 1316 height 1224
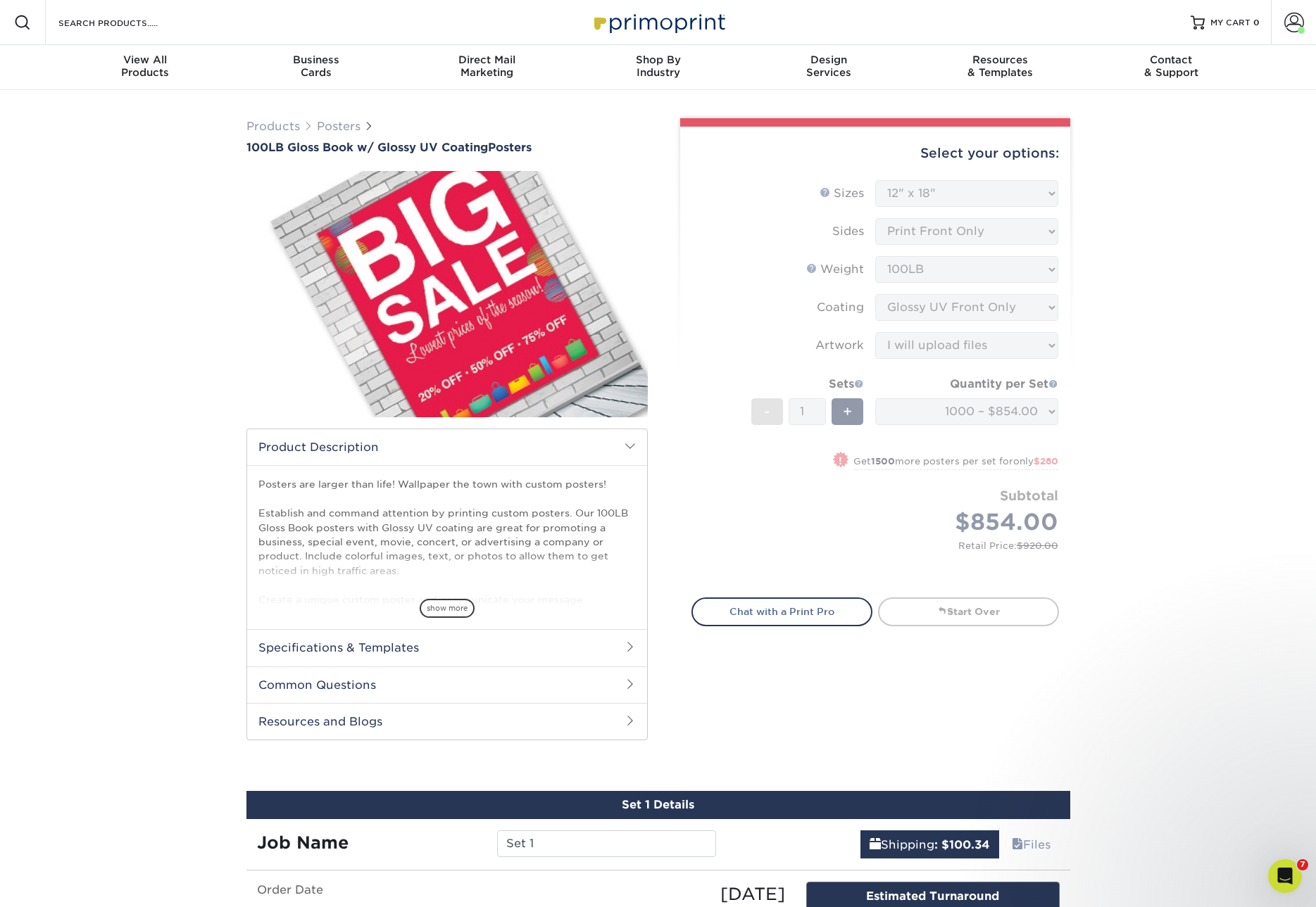
scroll to position [0, 0]
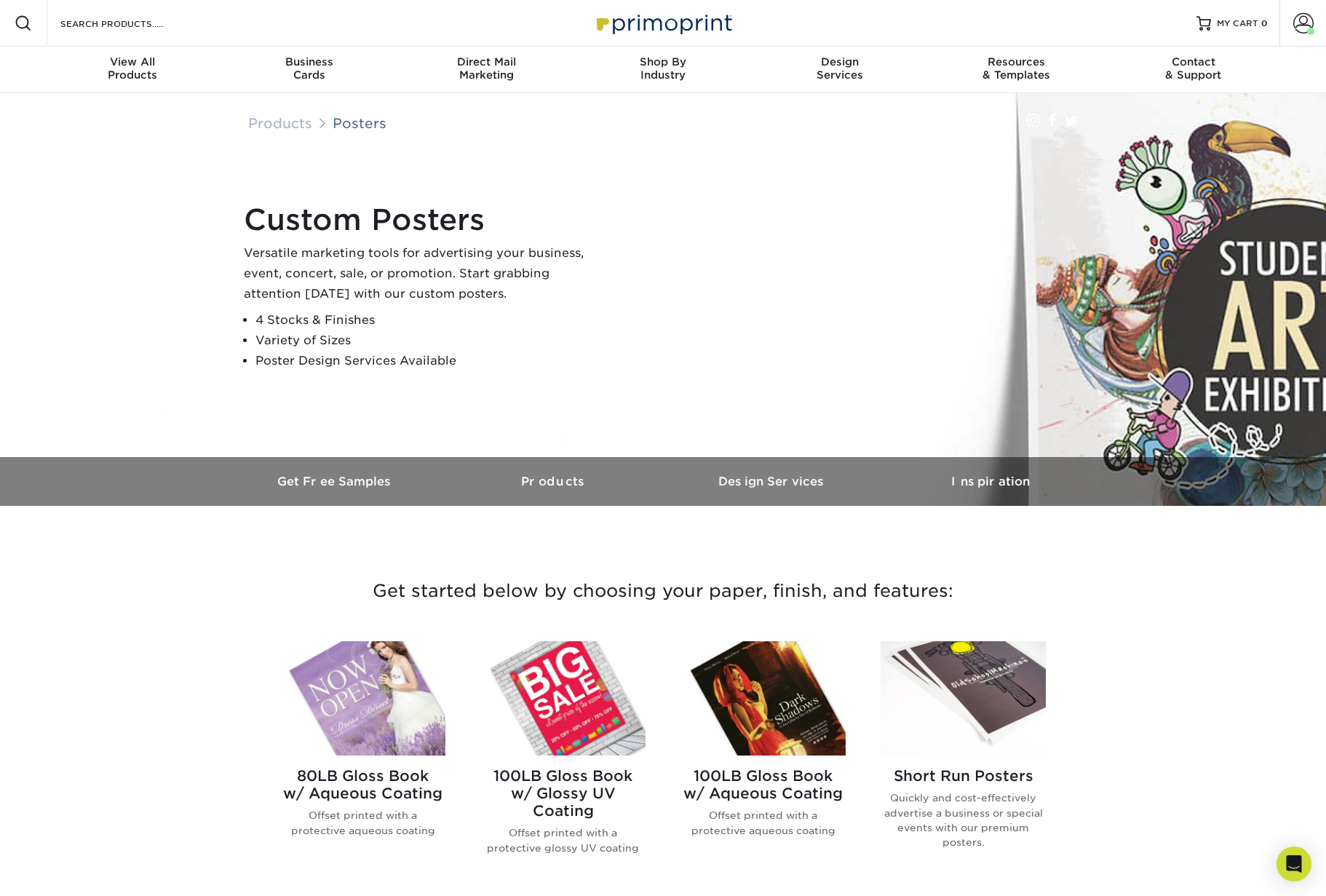
click at [366, 686] on img at bounding box center [362, 698] width 165 height 114
click at [551, 675] on img at bounding box center [562, 698] width 165 height 114
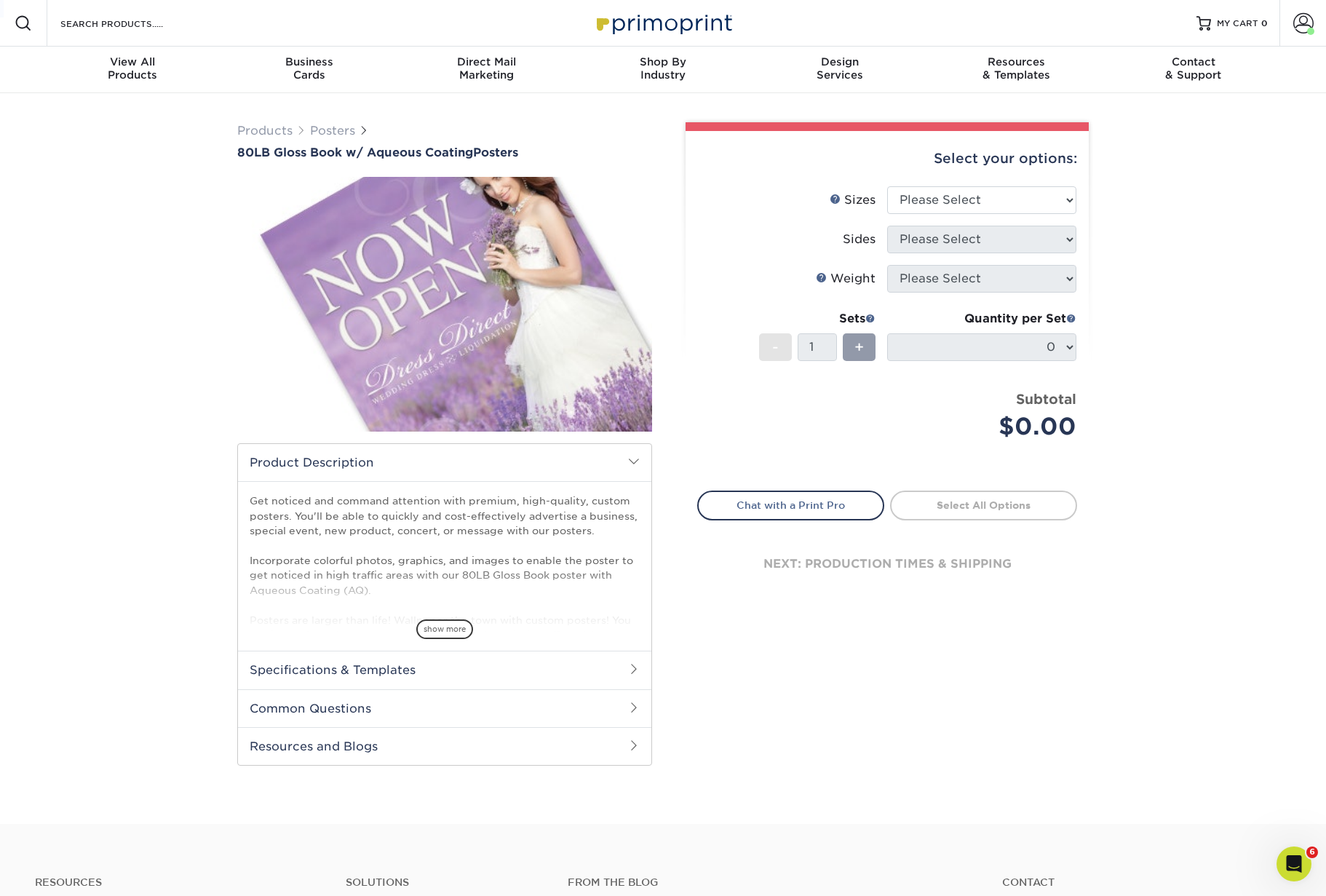
drag, startPoint x: 933, startPoint y: 204, endPoint x: 59, endPoint y: 8, distance: 895.7
click at [20, 0] on html "Resources Menu Search Products Account Welcome, Ashley Primo Client Account Das…" at bounding box center [663, 625] width 1326 height 1249
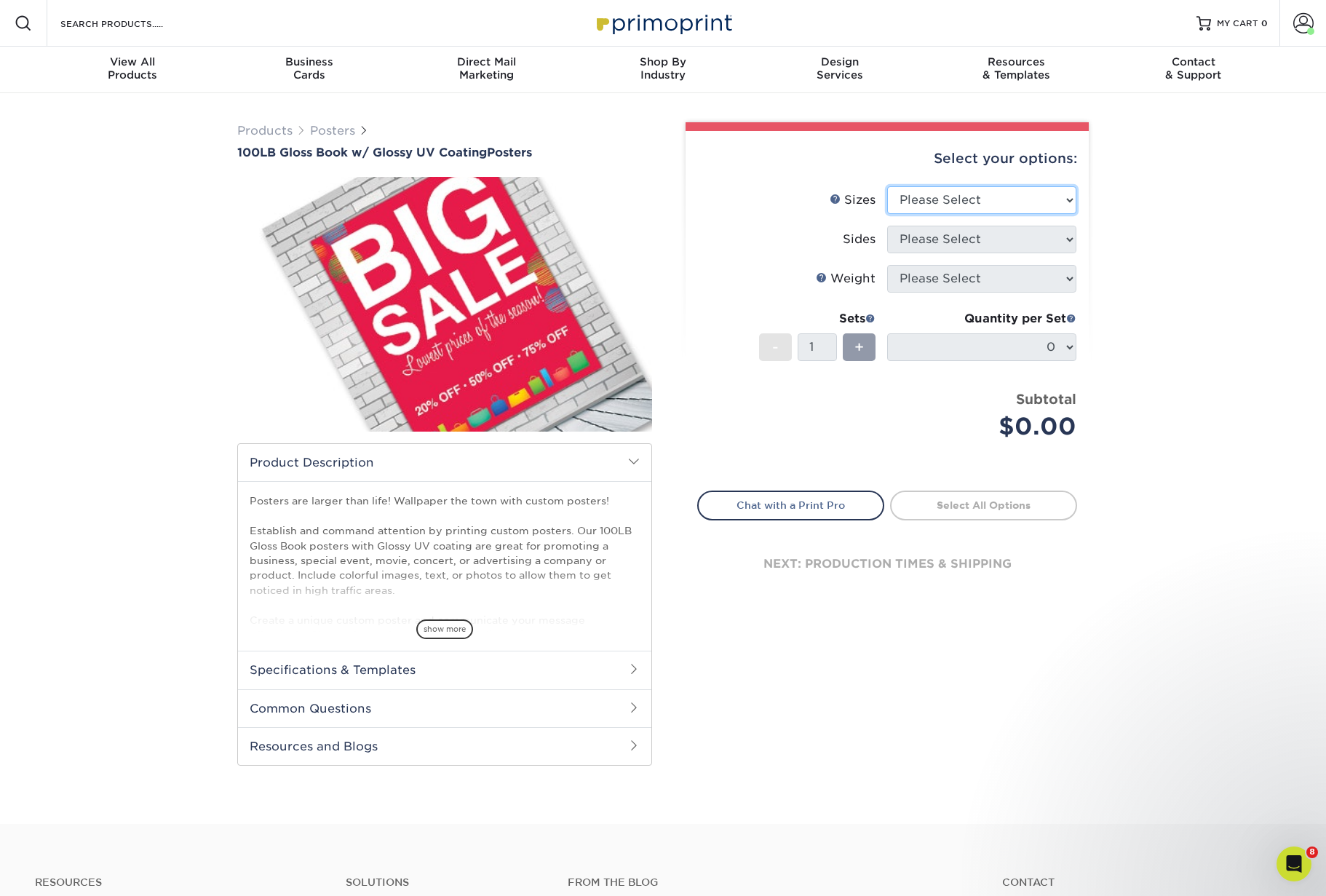
select select "12.00x18.00"
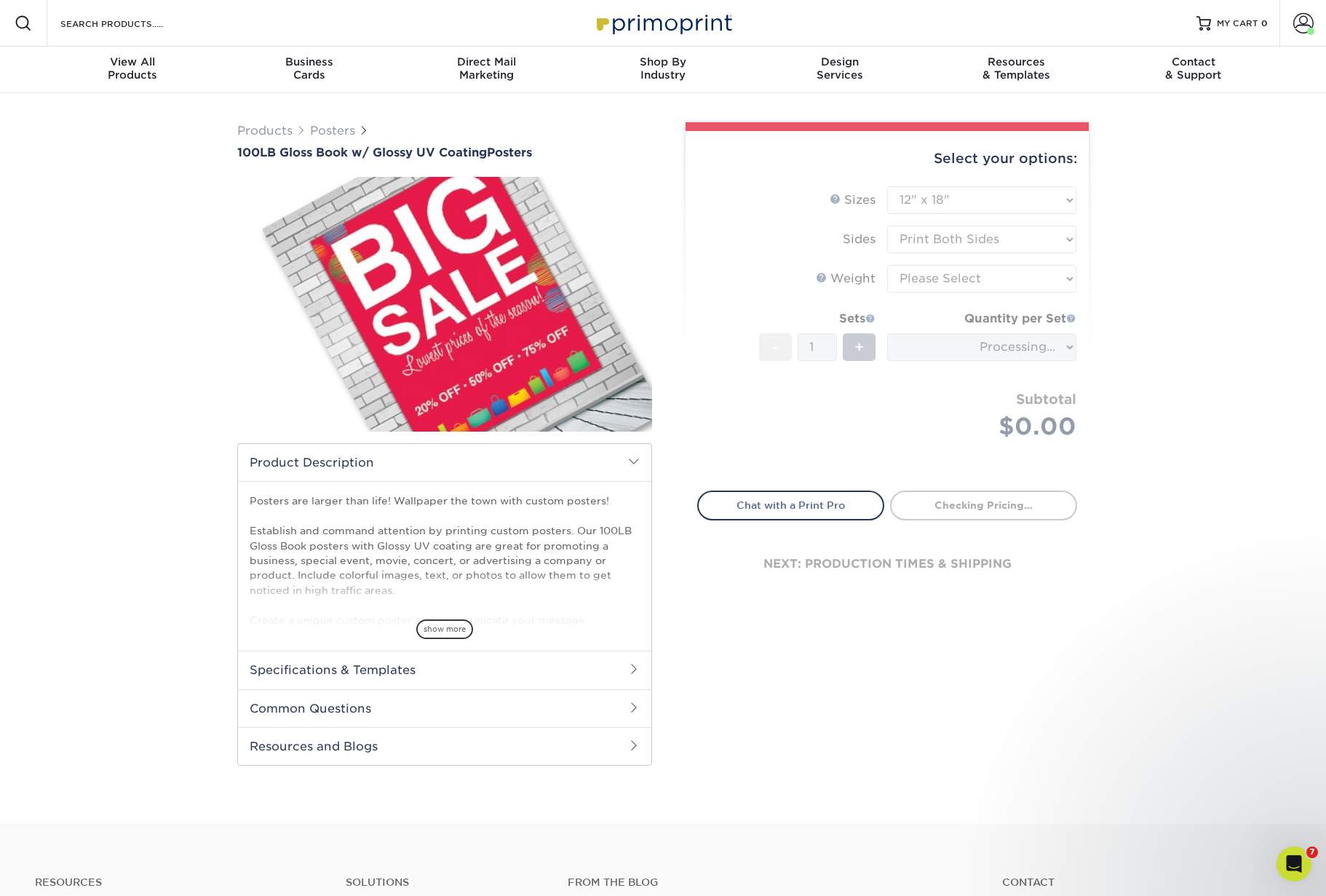
click at [976, 237] on form "Sizes Help Sizes Please Select 11.5" x 17.5" 12" x 18" 13" x 19" 18" x 24" 19" …" at bounding box center [886, 330] width 380 height 288
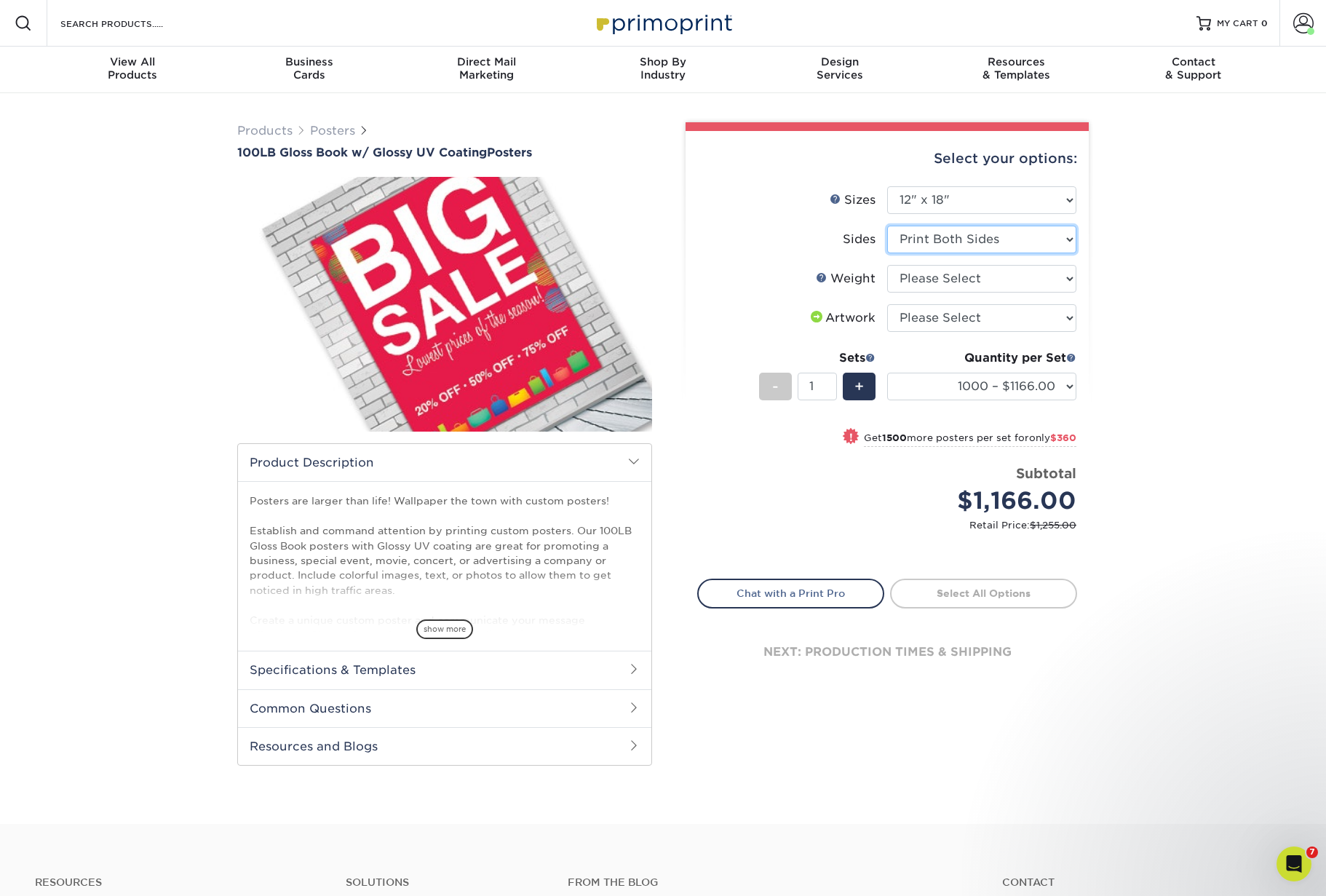
select select "32d3c223-f82c-492b-b915-ba065a00862f"
drag, startPoint x: 984, startPoint y: 238, endPoint x: 967, endPoint y: 278, distance: 43.5
click at [967, 278] on form "Sizes Help Sizes Please Select 11.5" x 17.5" 12" x 18" 13" x 19" 18" x 24" 19" …" at bounding box center [886, 374] width 380 height 375
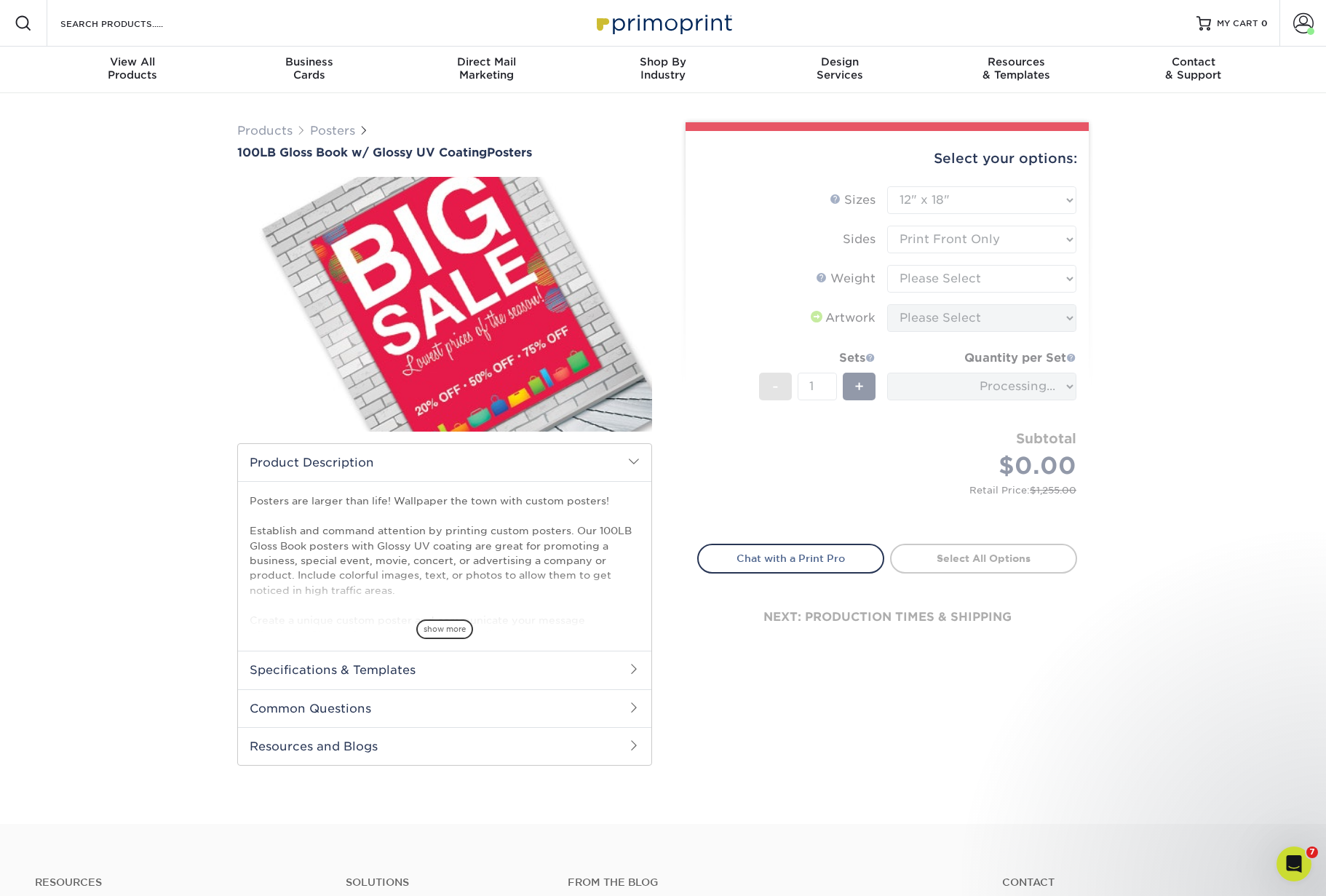
click at [1030, 283] on form "Sizes Help Sizes Please Select 11.5" x 17.5" 12" x 18" 13" x 19" 18" x 24" 19" …" at bounding box center [886, 357] width 380 height 341
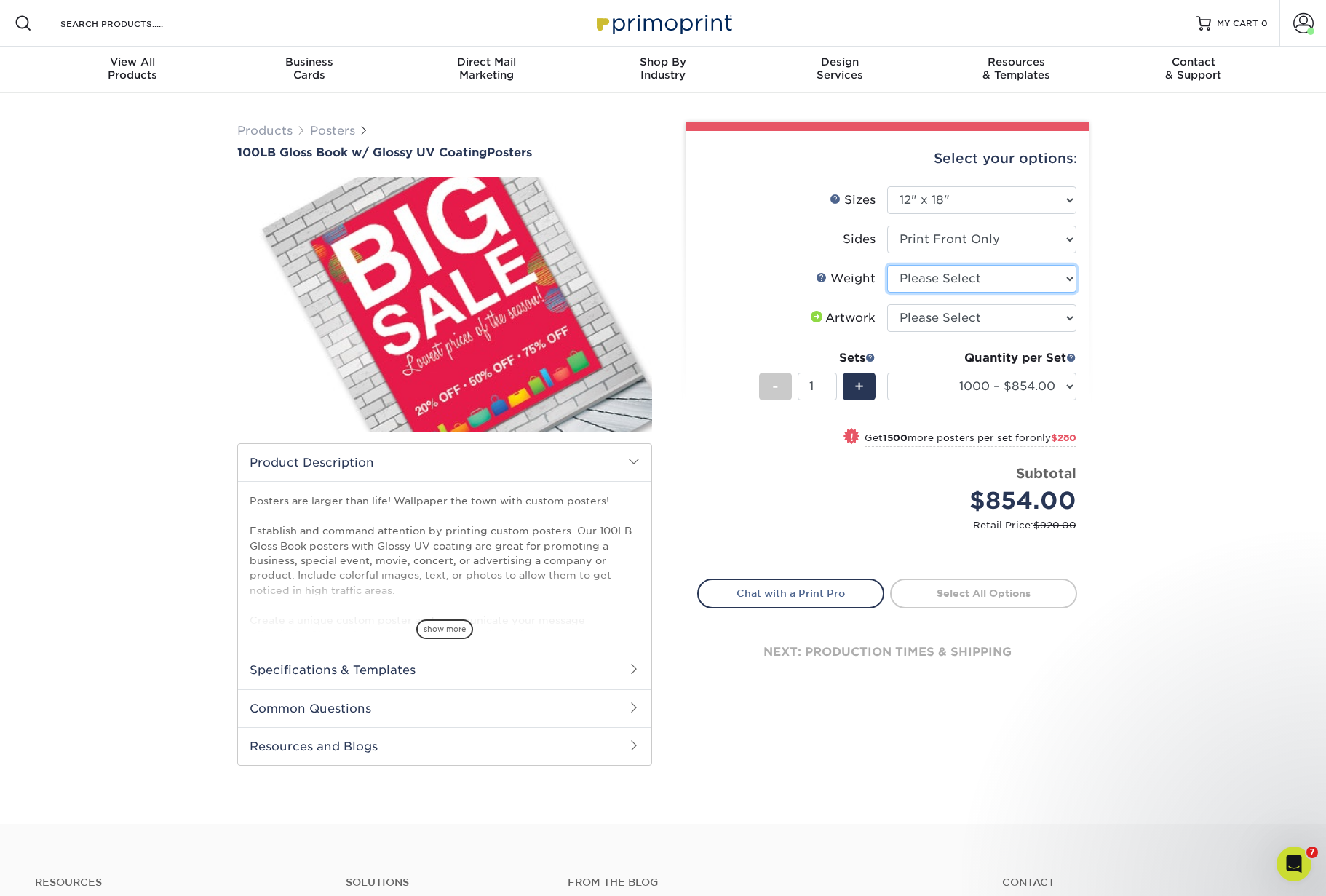
select select "100LB"
click at [1011, 323] on form "Sizes Help Sizes Please Select 11.5" x 17.5" 12" x 18" 13" x 19" 18" x 24" 19" …" at bounding box center [886, 374] width 380 height 375
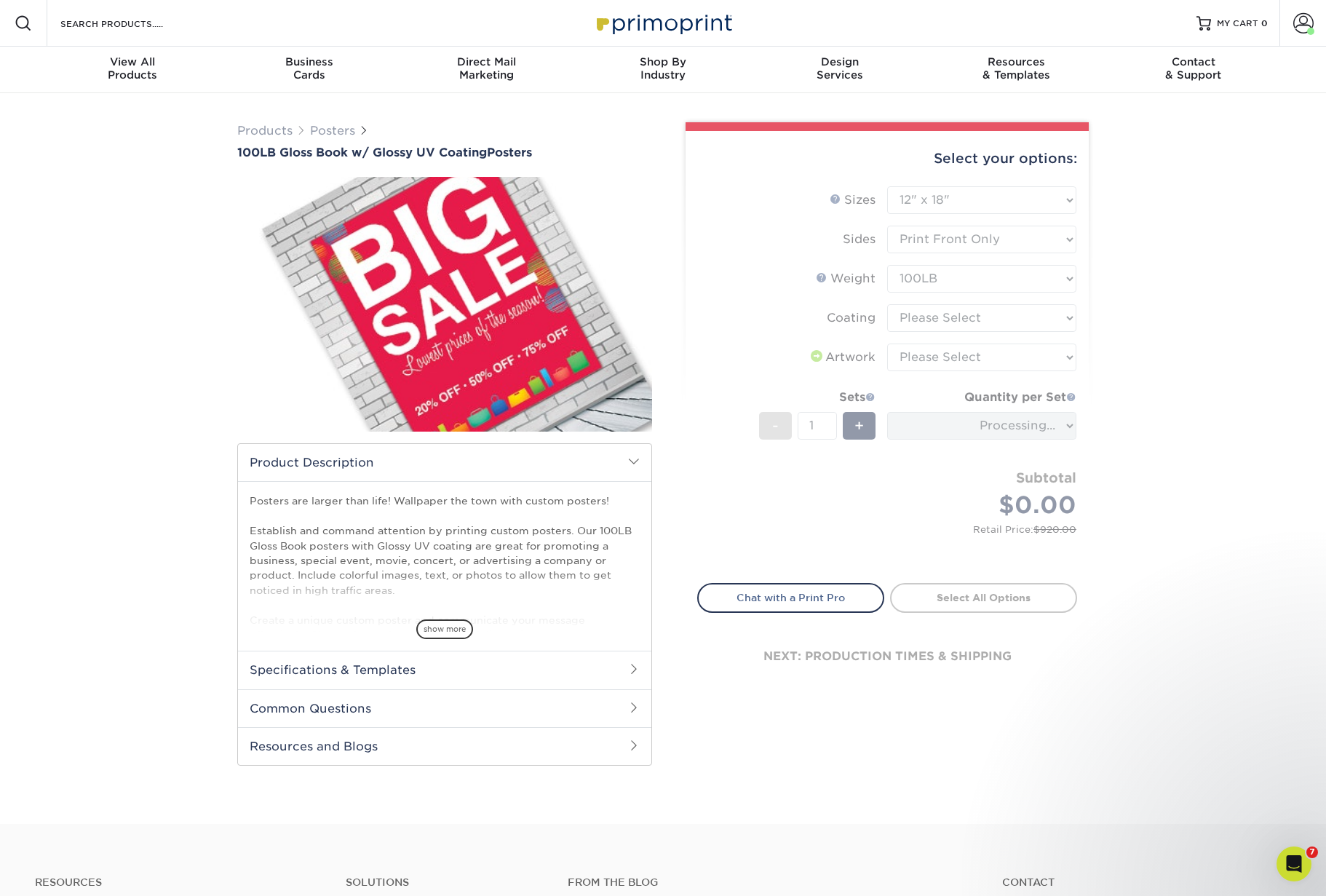
click at [1015, 317] on form "Sizes Help Sizes Please Select 11.5" x 17.5" 12" x 18" 13" x 19" 18" x 24" 19" …" at bounding box center [886, 376] width 380 height 379
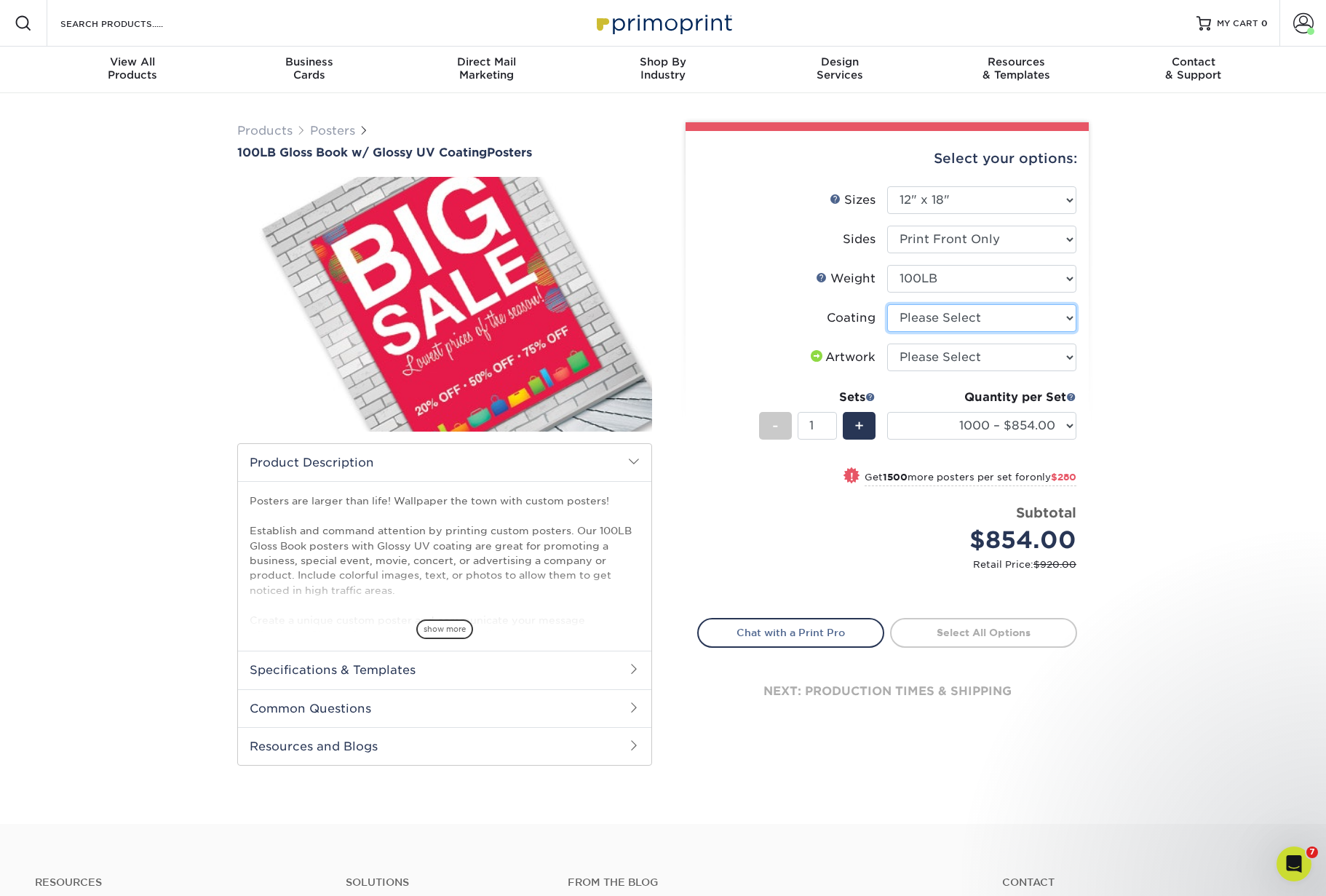
select select "1e8116af-acfc-44b1-83dc-8181aa338834"
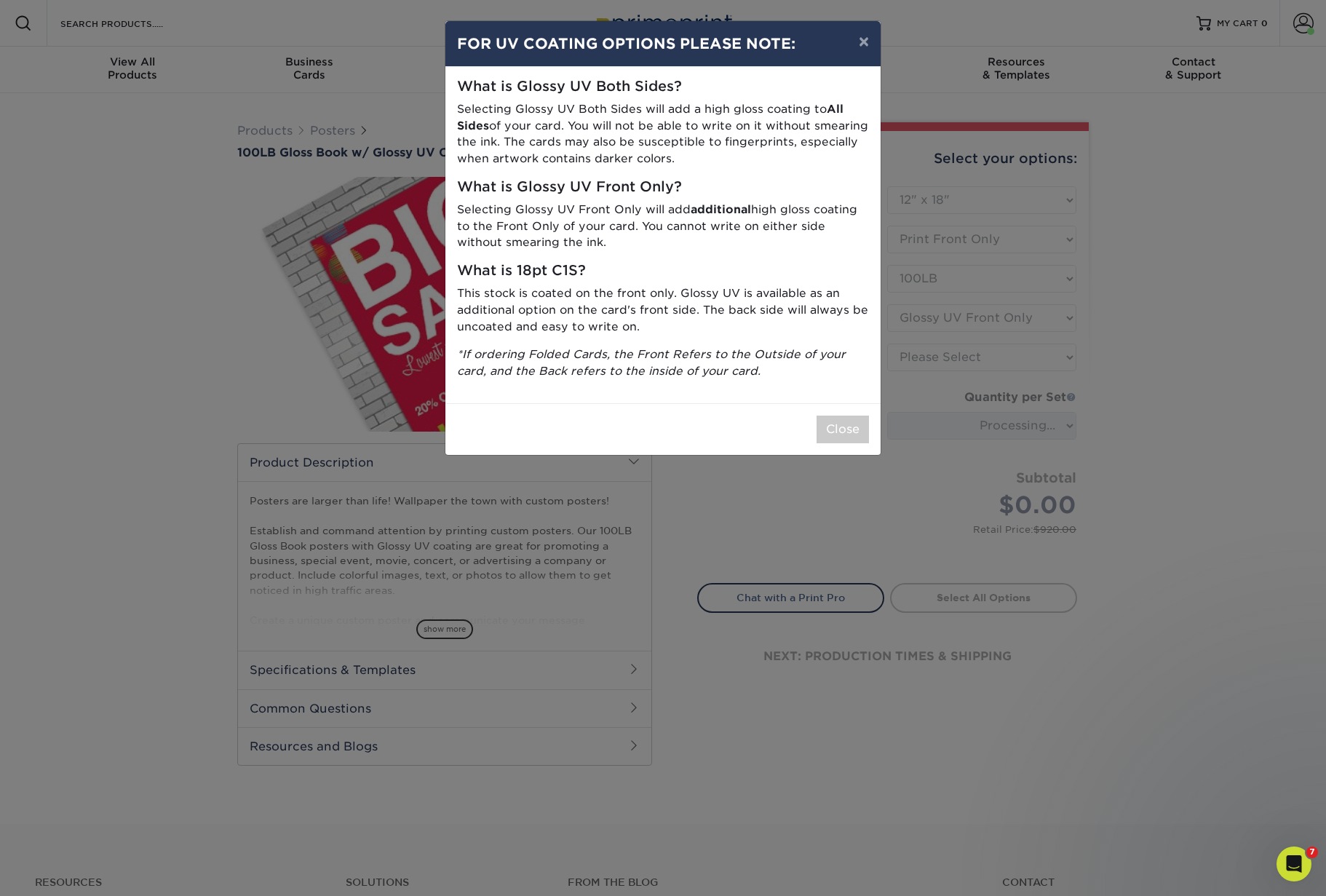
click at [1016, 356] on div "× FOR UV COATING OPTIONS PLEASE NOTE: What is Glossy UV Both Sides? Selecting G…" at bounding box center [663, 448] width 1326 height 896
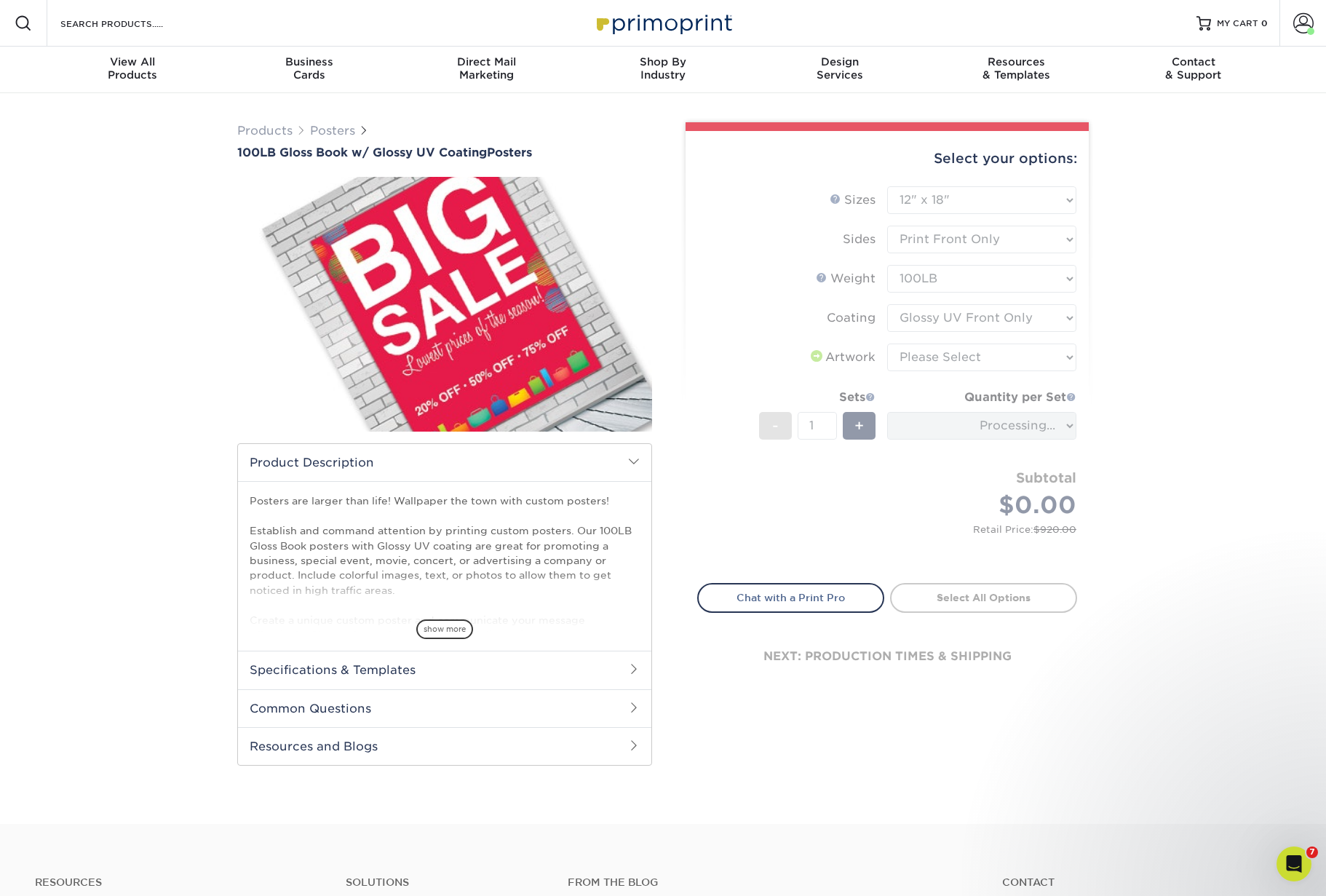
click at [947, 358] on form "Sizes Help Sizes Please Select 11.5" x 17.5" 12" x 18" 13" x 19" 18" x 24" 19" …" at bounding box center [886, 376] width 380 height 379
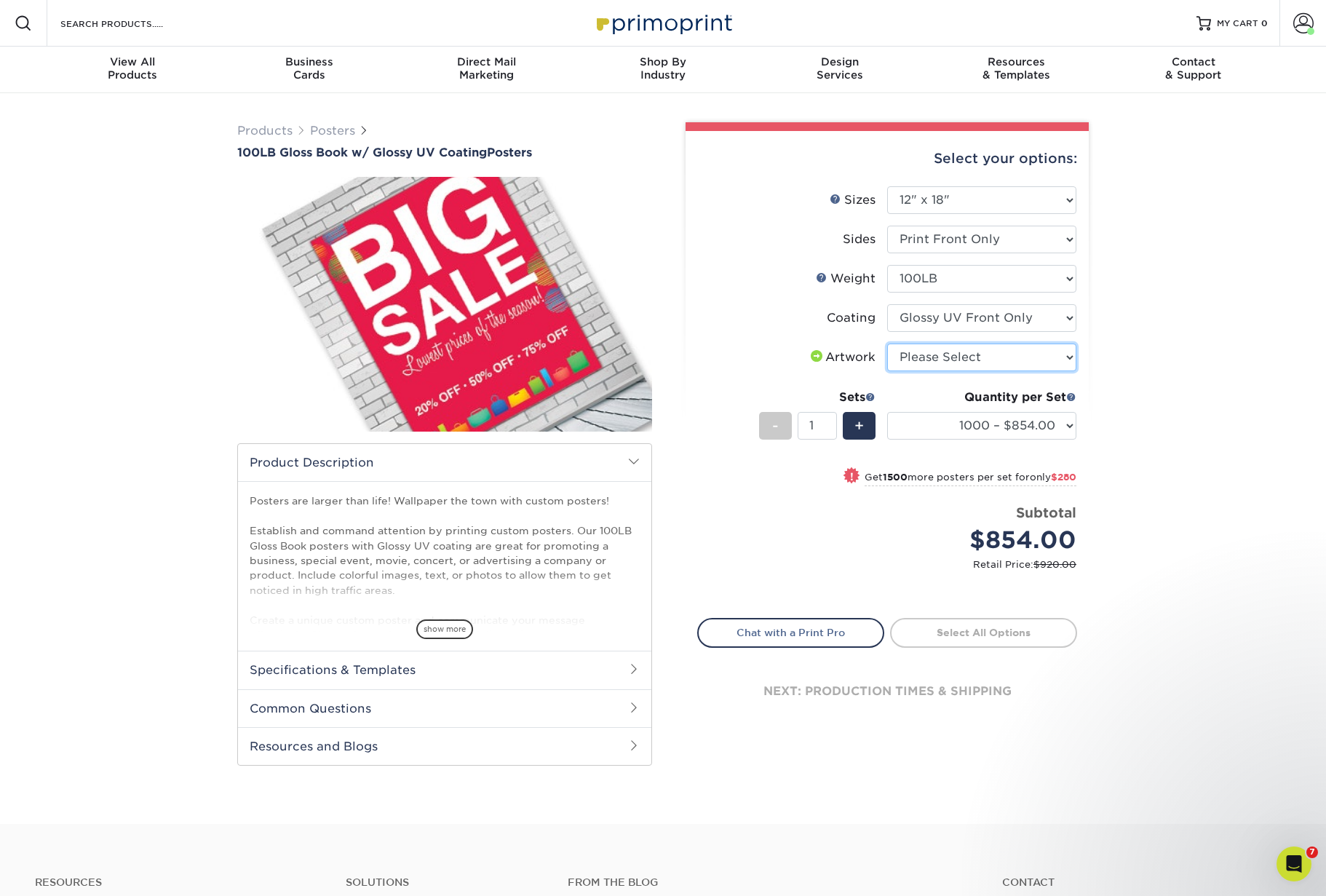
select select "upload"
drag, startPoint x: 979, startPoint y: 630, endPoint x: 1042, endPoint y: 611, distance: 65.8
click at [979, 630] on link "Proceed to Shipping" at bounding box center [983, 630] width 187 height 26
type input "Set 1"
select select "1044f0fe-691f-42e5-bdfb-1c34f204489c"
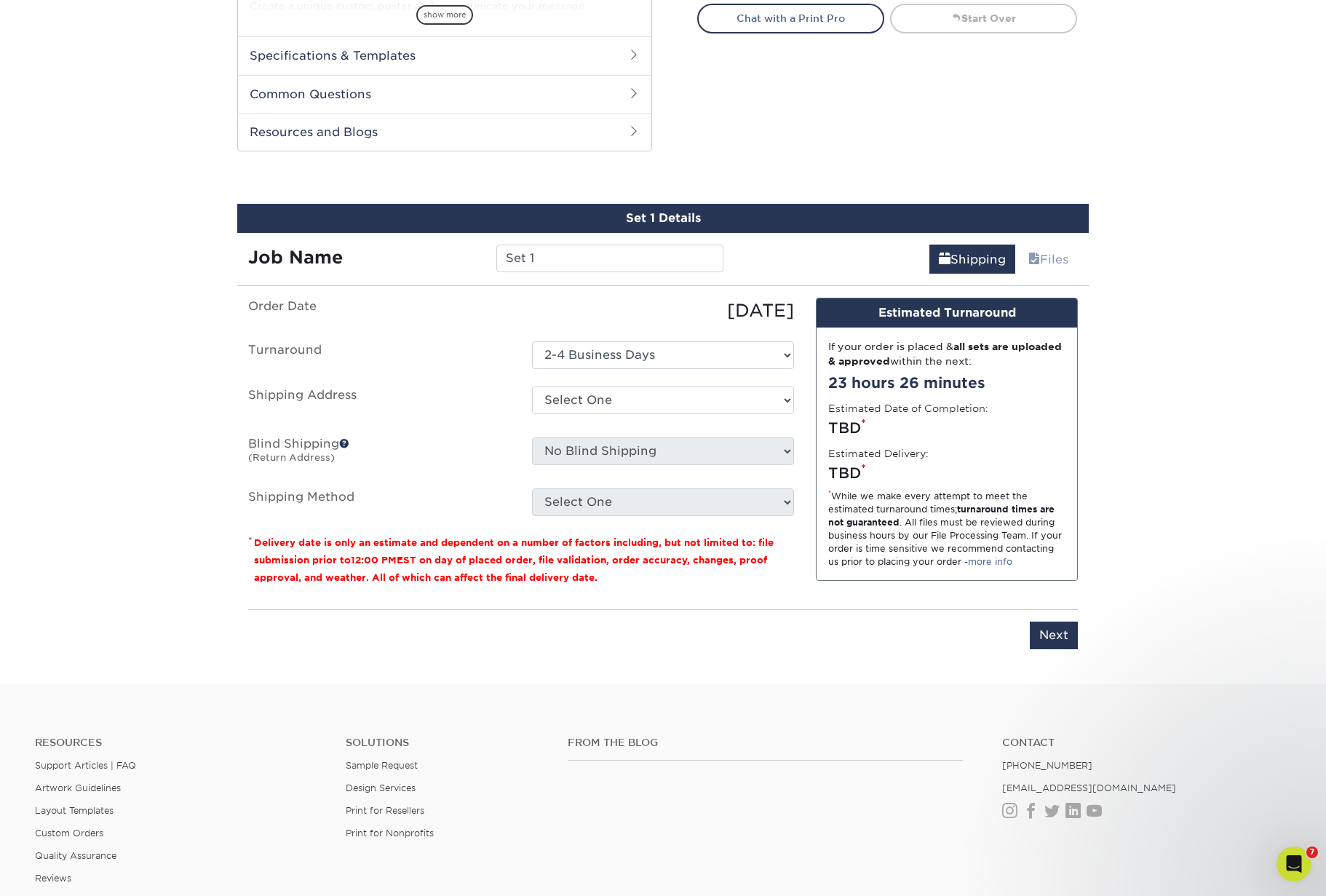
scroll to position [693, 0]
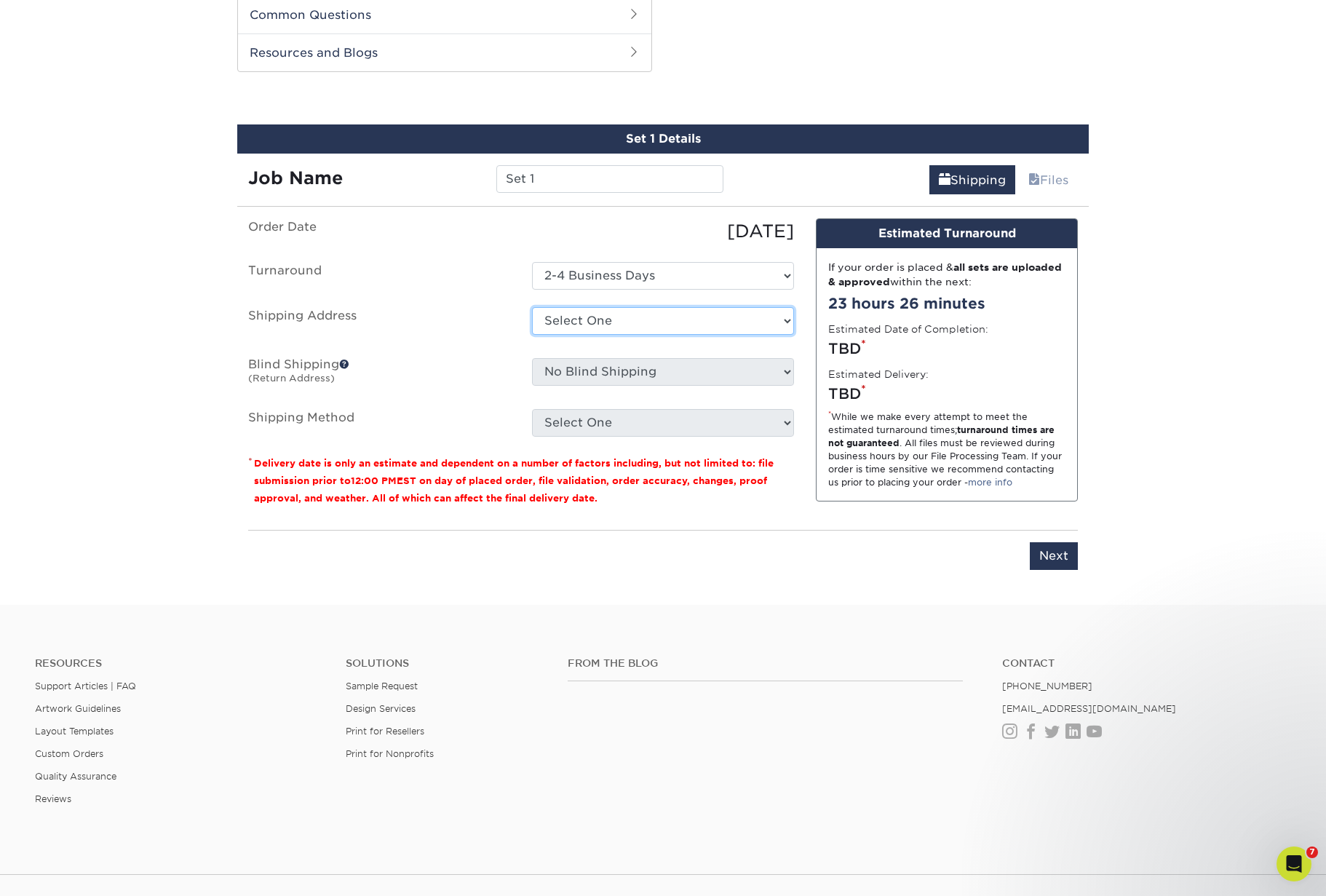
select select "61229"
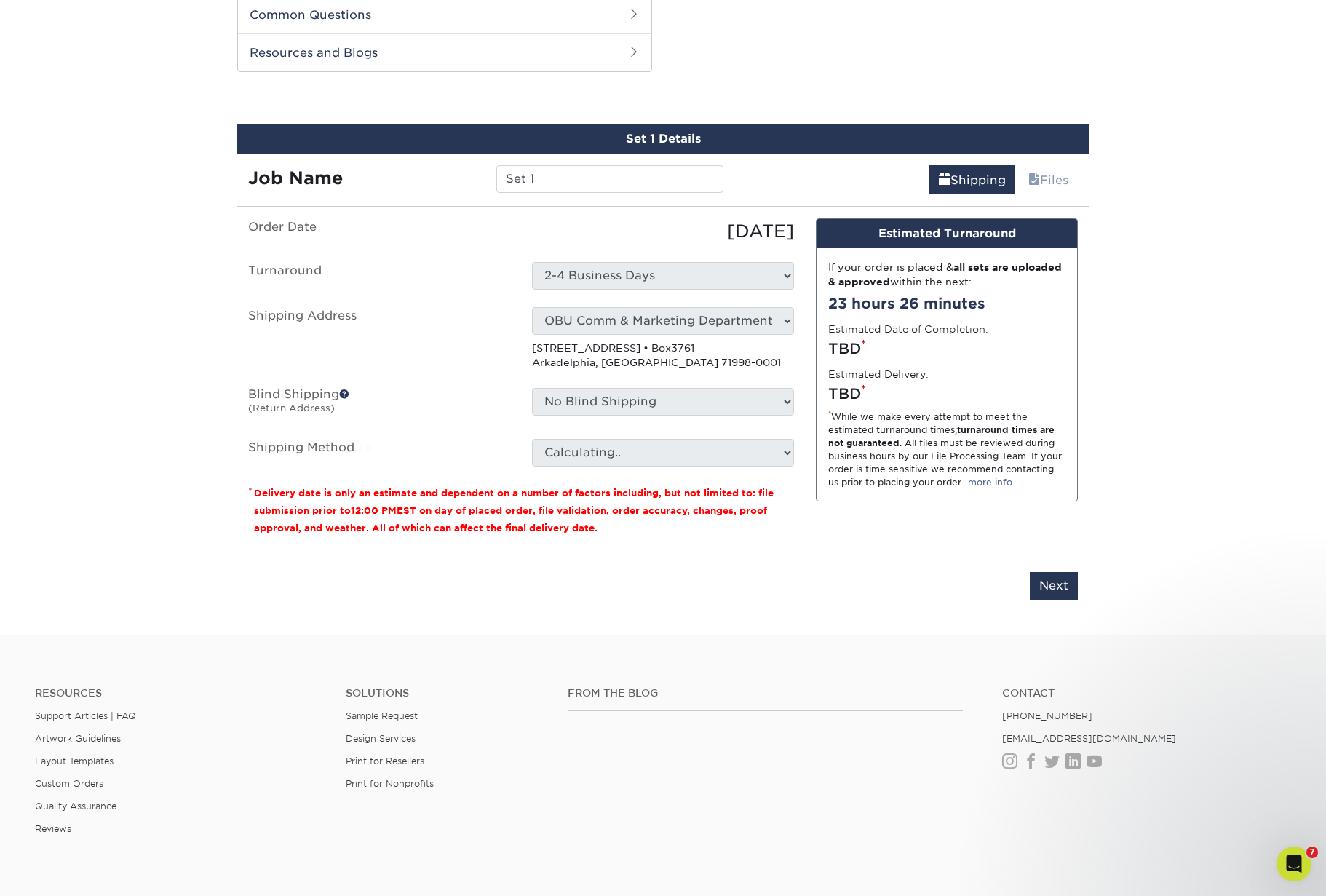
click at [684, 361] on p "[STREET_ADDRESS] • Box3761 Arkadelphia, AR 71998-0001" at bounding box center [663, 355] width 262 height 30
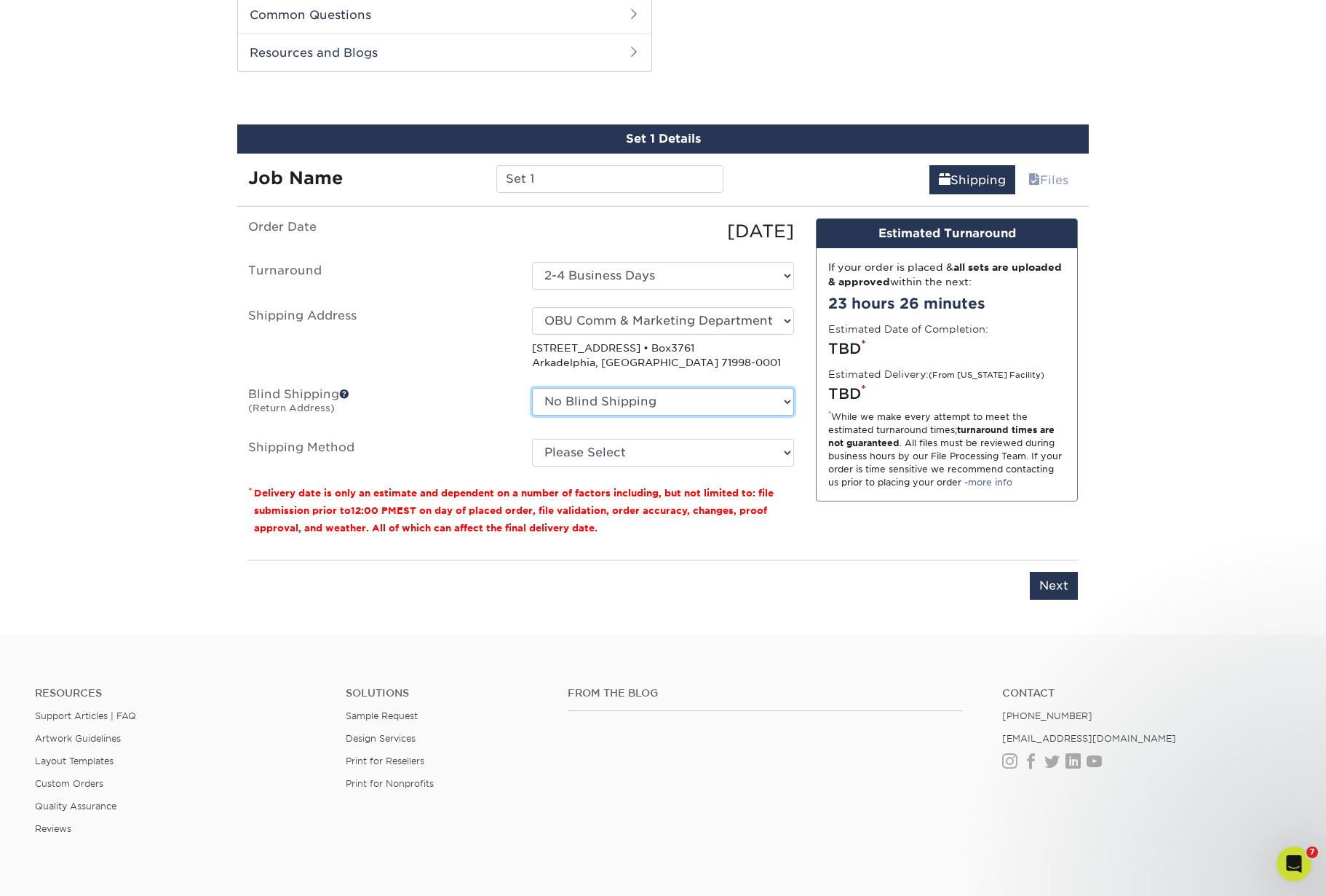
select select "61229"
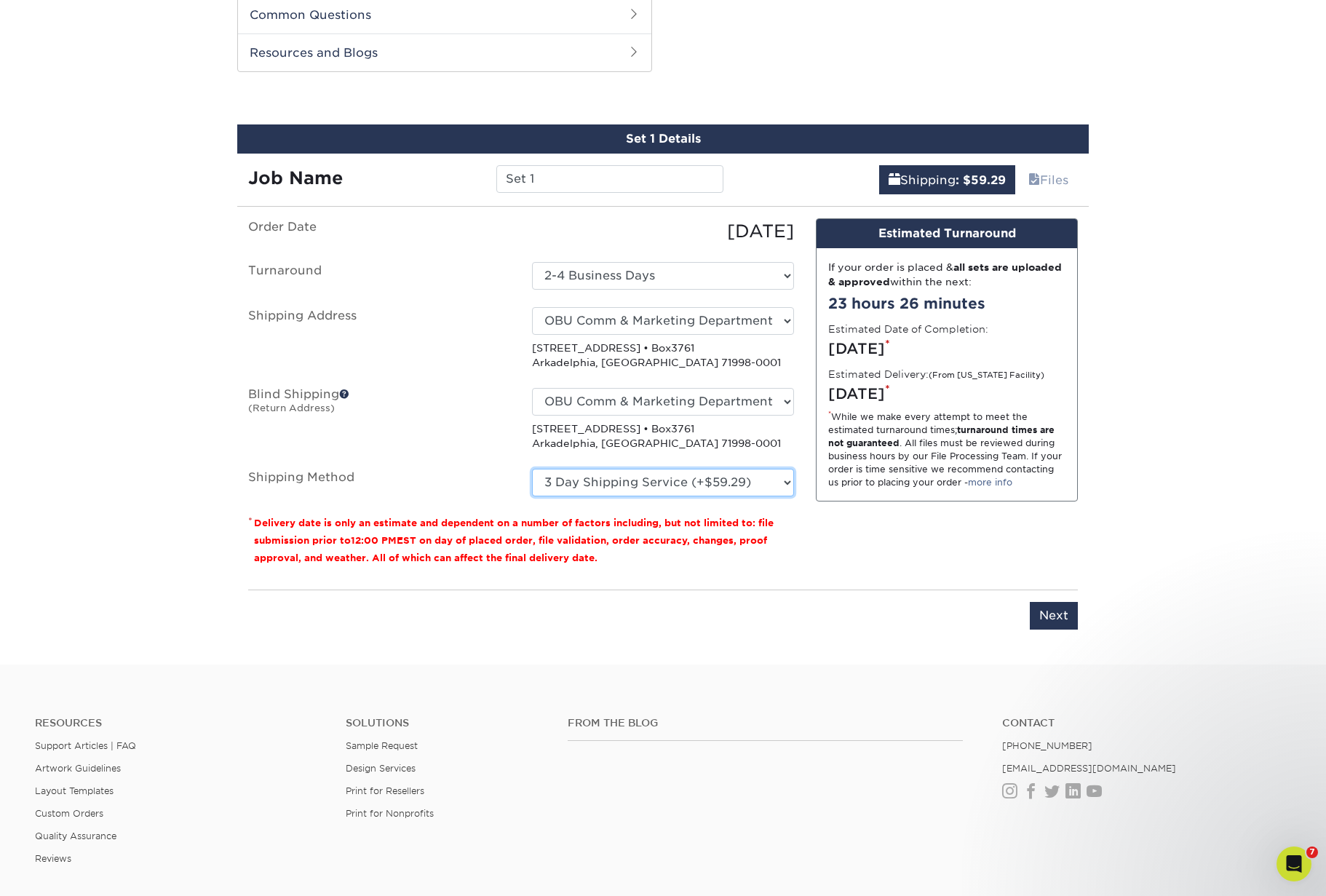
select select "03"
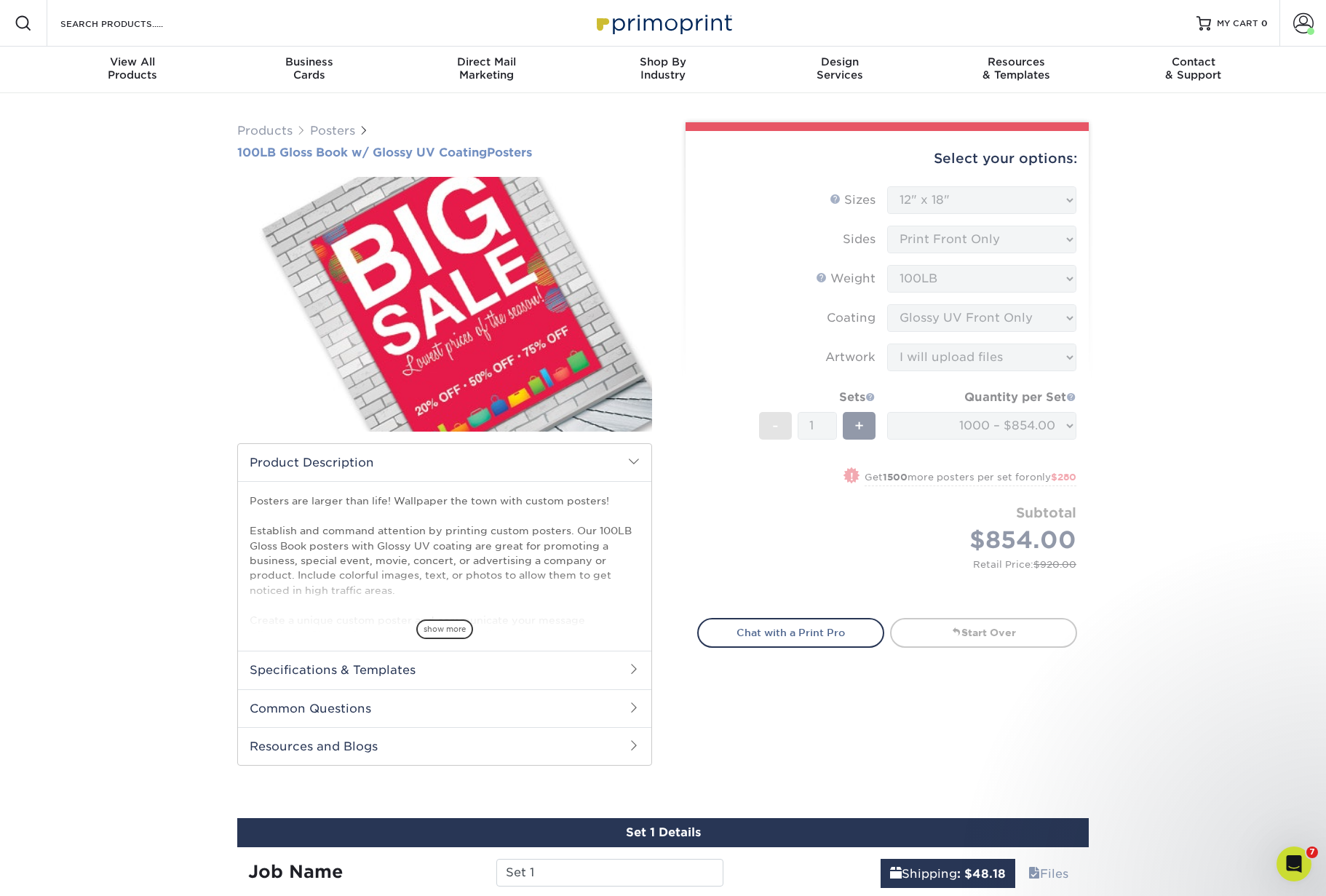
scroll to position [0, 0]
